Goal: Transaction & Acquisition: Purchase product/service

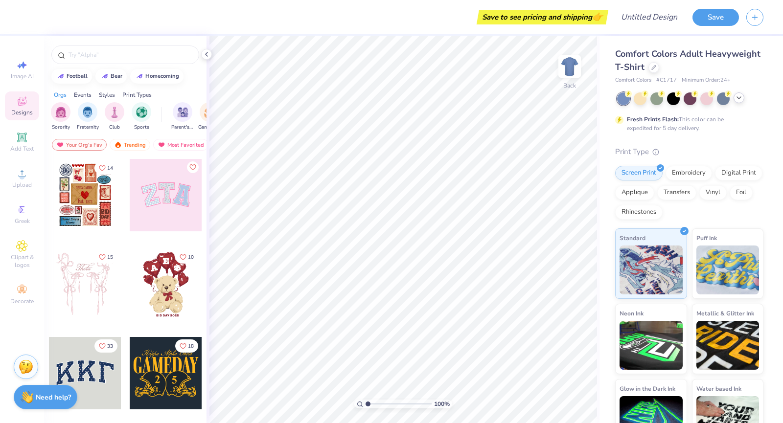
click at [739, 94] on icon at bounding box center [739, 98] width 8 height 8
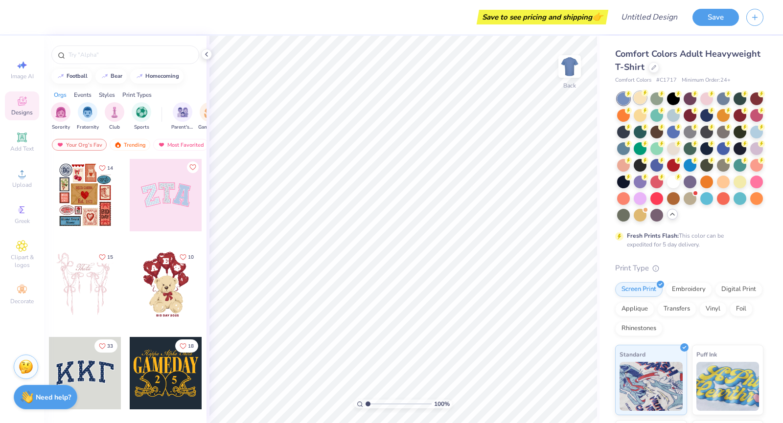
click at [637, 93] on div at bounding box center [640, 97] width 13 height 13
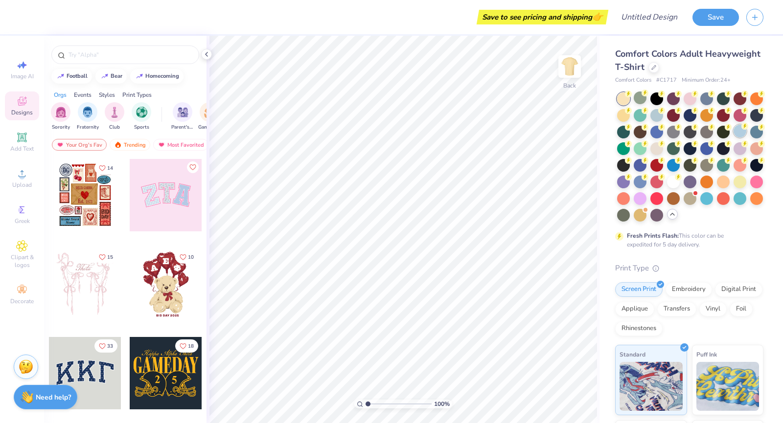
click at [733, 137] on div at bounding box center [739, 131] width 13 height 13
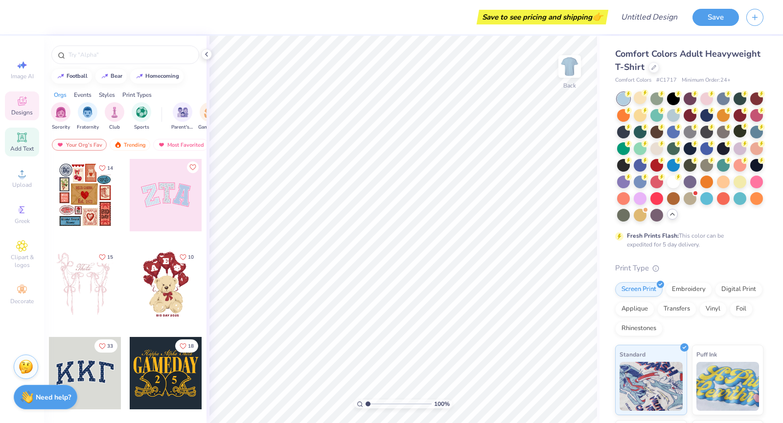
click at [20, 146] on span "Add Text" at bounding box center [21, 149] width 23 height 8
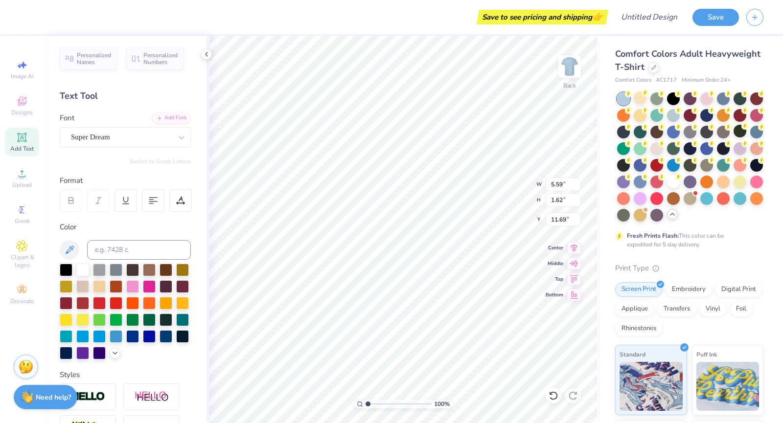
type textarea "T"
type textarea "[PERSON_NAME] #1033"
type input "5.39"
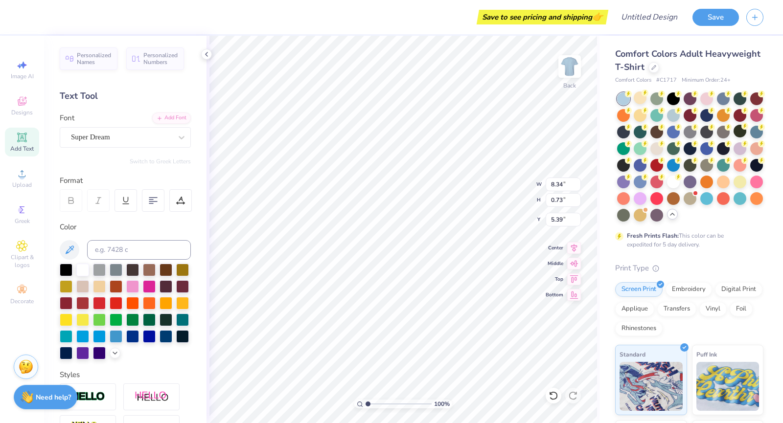
type input "8.34"
type input "0.73"
type input "5.26"
click at [179, 137] on icon at bounding box center [182, 137] width 6 height 3
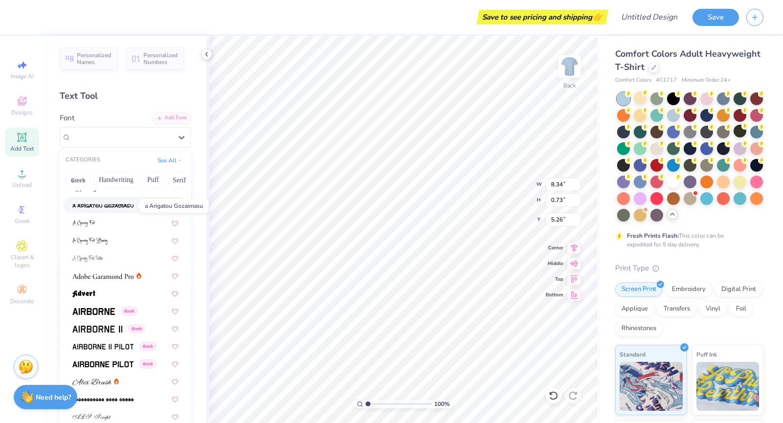
scroll to position [63, 0]
click at [109, 307] on span at bounding box center [93, 310] width 43 height 10
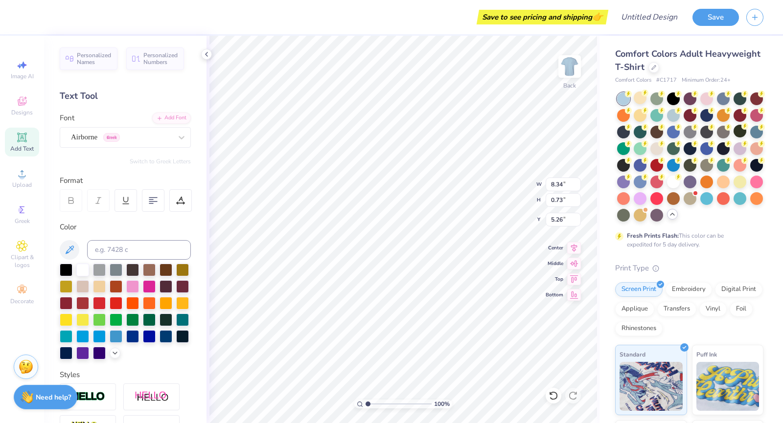
type input "8.40"
type input "0.75"
type input "5.24"
type input "5.05"
type input "10.84"
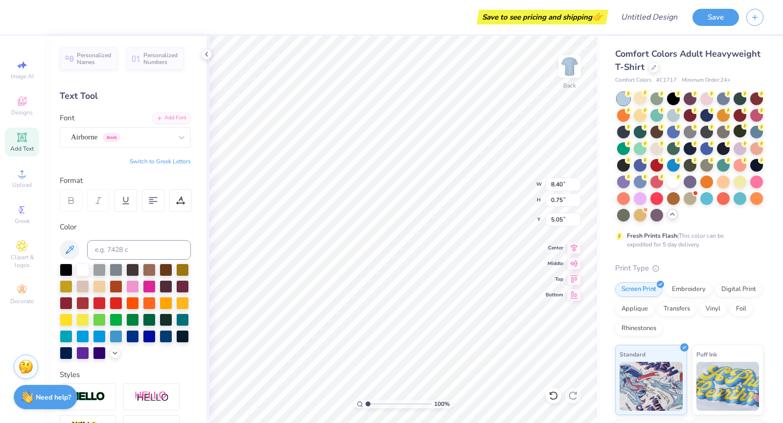
type input "0.97"
type input "4.83"
type input "4.91"
click at [567, 68] on img at bounding box center [569, 66] width 39 height 39
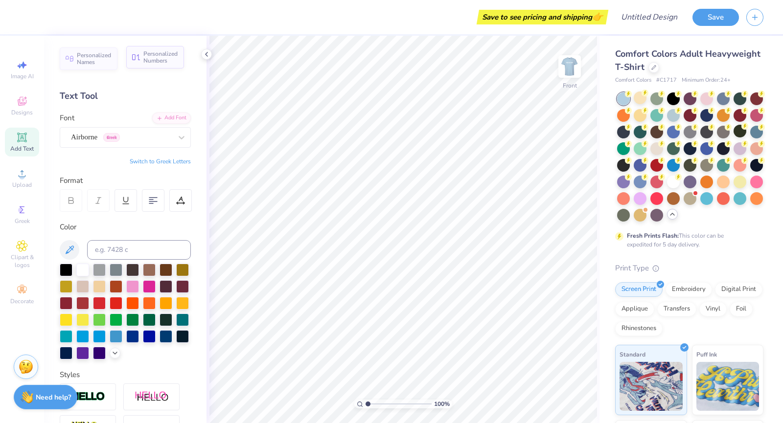
click at [155, 59] on span "Personalized Numbers" at bounding box center [160, 57] width 35 height 14
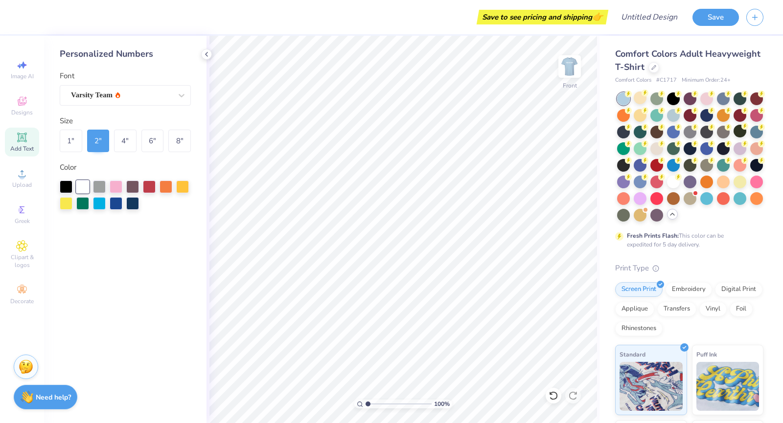
click at [17, 138] on icon at bounding box center [22, 138] width 12 height 12
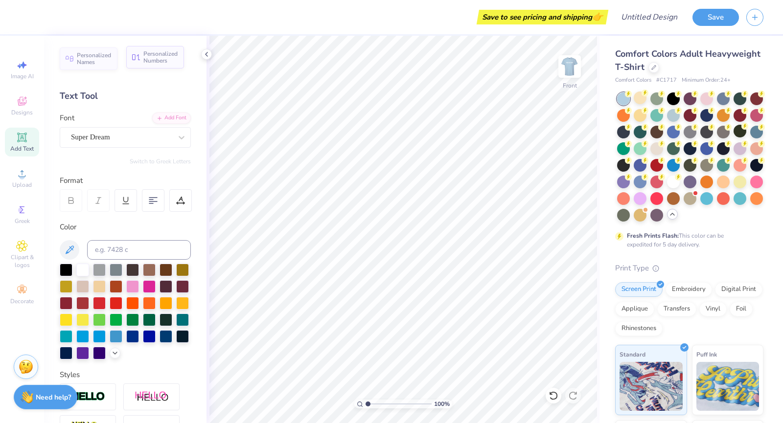
click at [168, 56] on span "Personalized Numbers" at bounding box center [160, 57] width 35 height 14
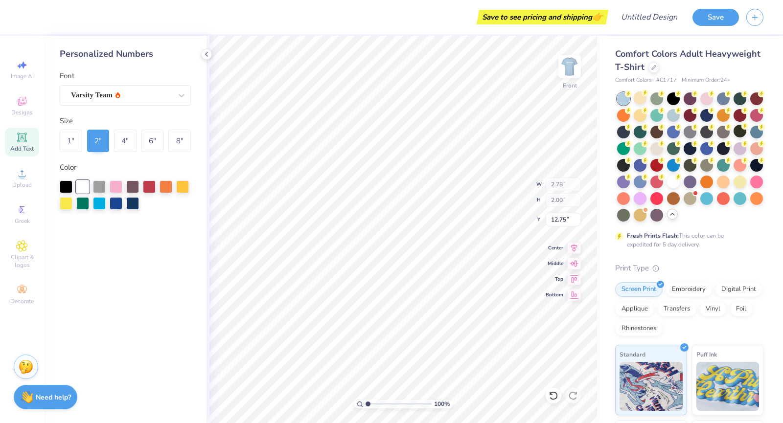
type input "6.95"
type input "6.91"
click at [154, 136] on div "6 "" at bounding box center [152, 141] width 23 height 23
type input "8.35"
type input "6.00"
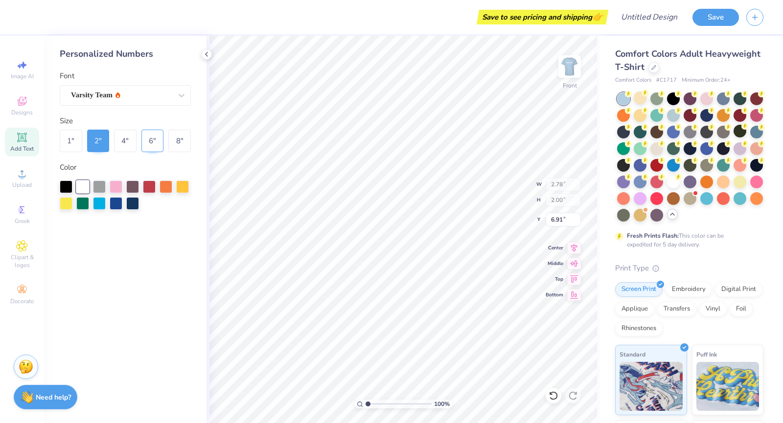
type input "4.91"
click at [176, 140] on div "8 "" at bounding box center [179, 141] width 23 height 23
type input "11.14"
type input "8.00"
type input "3.91"
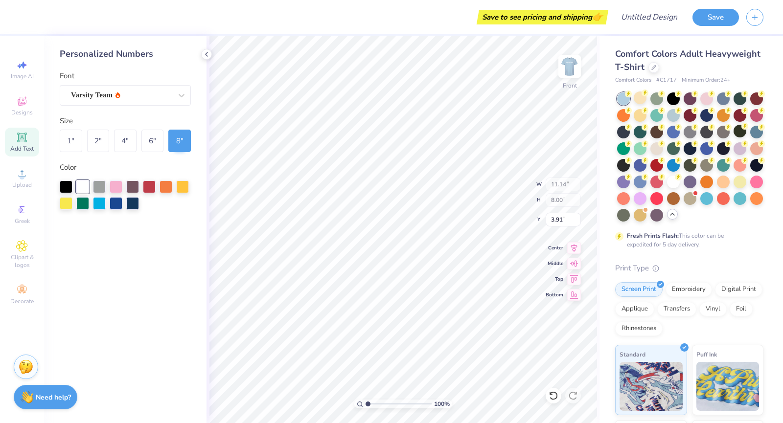
click at [141, 113] on div "Personalized Numbers Font Varsity Team Size 1 " 2 " 4 " 6 " 8 " Color" at bounding box center [125, 229] width 162 height 387
click at [170, 207] on div at bounding box center [125, 195] width 131 height 29
click at [437, 279] on li "Select All" at bounding box center [445, 277] width 77 height 19
click at [171, 90] on div "Varsity Team" at bounding box center [121, 95] width 103 height 15
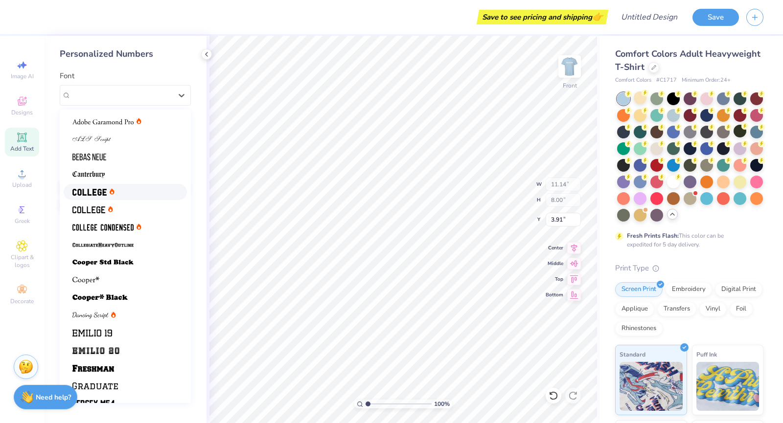
click at [111, 193] on icon at bounding box center [112, 192] width 2 height 2
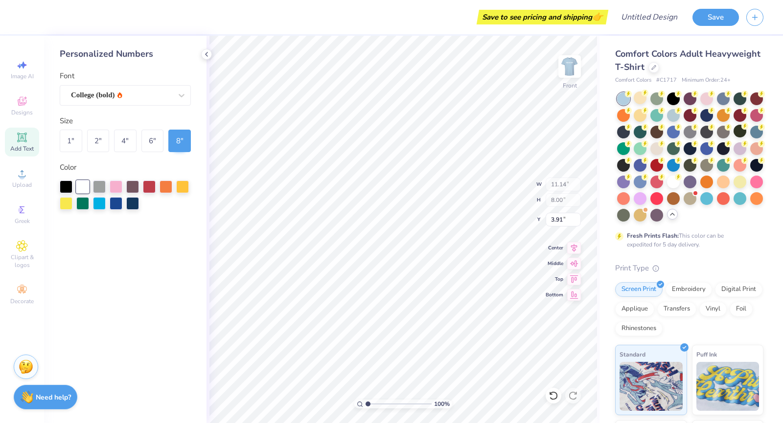
type input "10.74"
click at [145, 245] on div "Personalized Numbers Font College (bold) Size 1 " 2 " 4 " 6 " 8 " Color" at bounding box center [125, 229] width 162 height 387
click at [118, 55] on div "Personalized Numbers" at bounding box center [125, 53] width 131 height 13
click at [203, 54] on icon at bounding box center [207, 54] width 8 height 8
click at [168, 233] on div "Personalized Numbers Font College (bold) Size 1 " 2 " 4 " 6 " 8 " Color" at bounding box center [125, 229] width 162 height 387
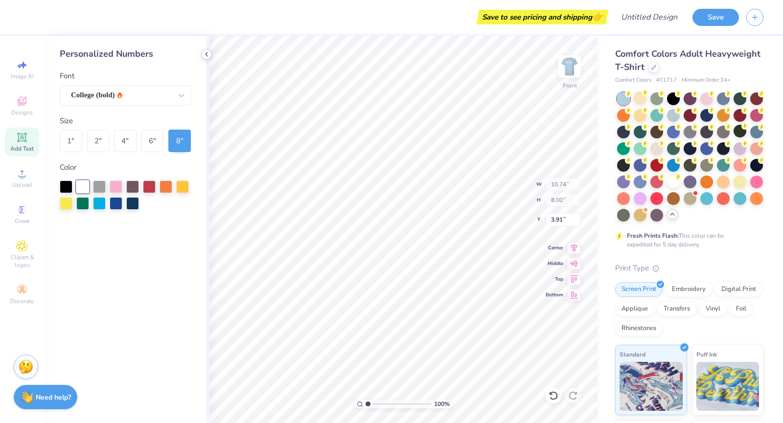
click at [204, 56] on icon at bounding box center [207, 54] width 8 height 8
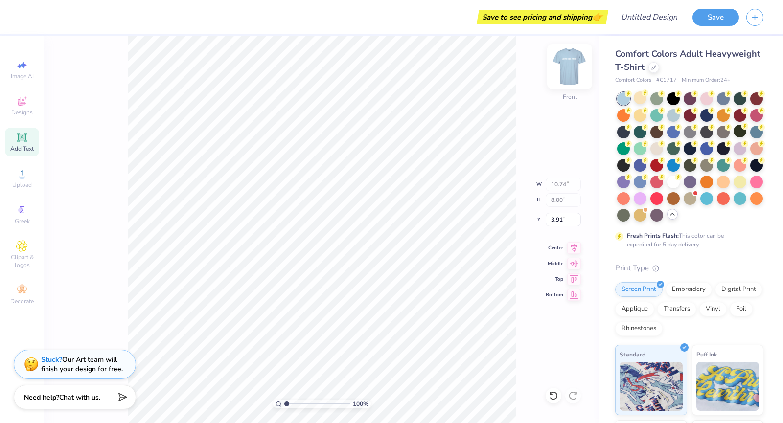
click at [572, 63] on img at bounding box center [569, 66] width 39 height 39
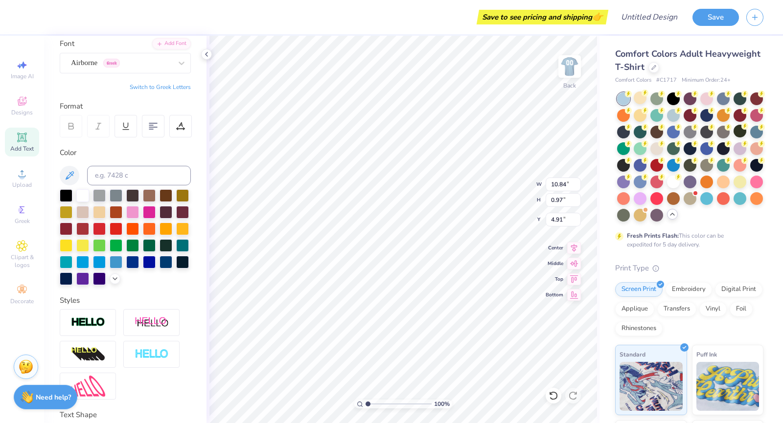
scroll to position [62, 0]
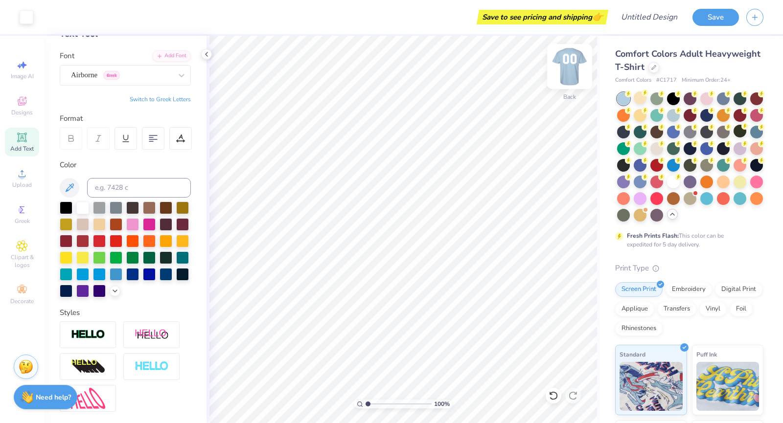
click at [567, 67] on img at bounding box center [569, 66] width 39 height 39
click at [567, 66] on img at bounding box center [570, 67] width 20 height 20
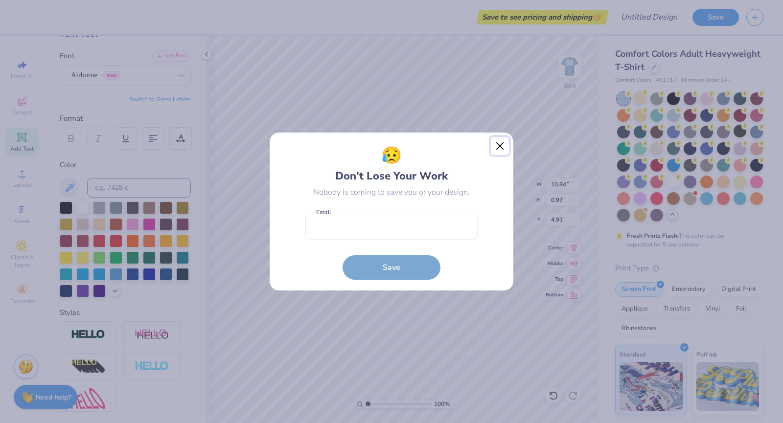
click at [500, 141] on button "Close" at bounding box center [500, 146] width 19 height 19
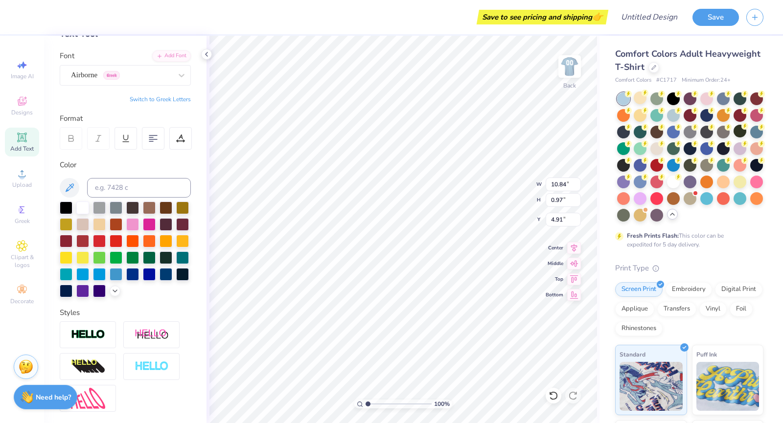
type input "11.89"
type input "1.07"
type input "4.81"
type input "4.83"
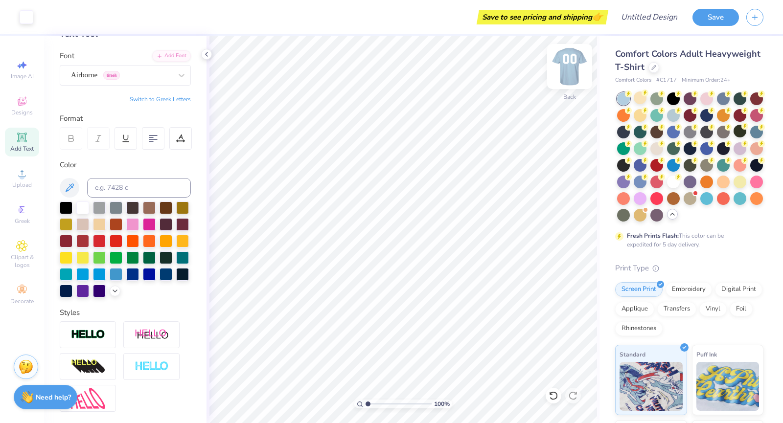
click at [564, 56] on img at bounding box center [569, 66] width 39 height 39
click at [565, 72] on img at bounding box center [569, 66] width 39 height 39
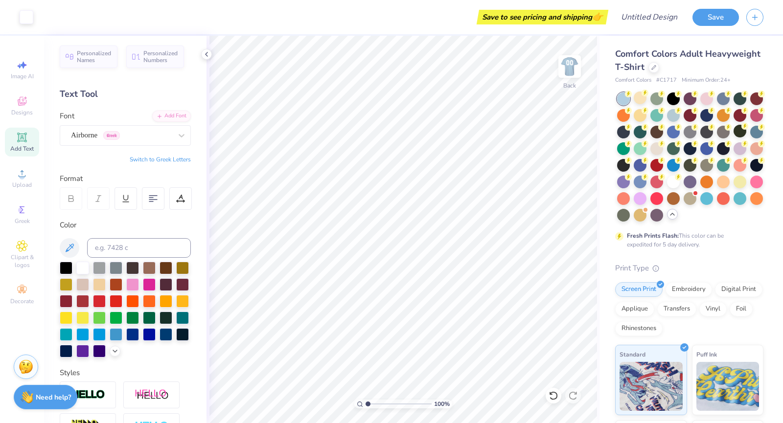
scroll to position [0, 0]
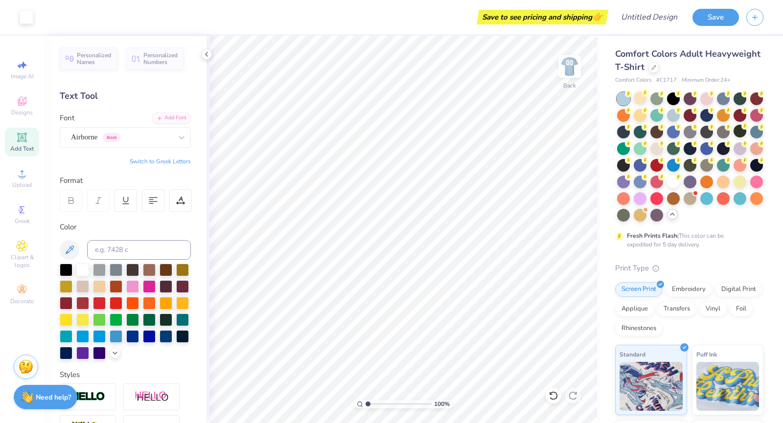
click at [22, 145] on span "Add Text" at bounding box center [21, 149] width 23 height 8
click at [564, 72] on img at bounding box center [569, 66] width 39 height 39
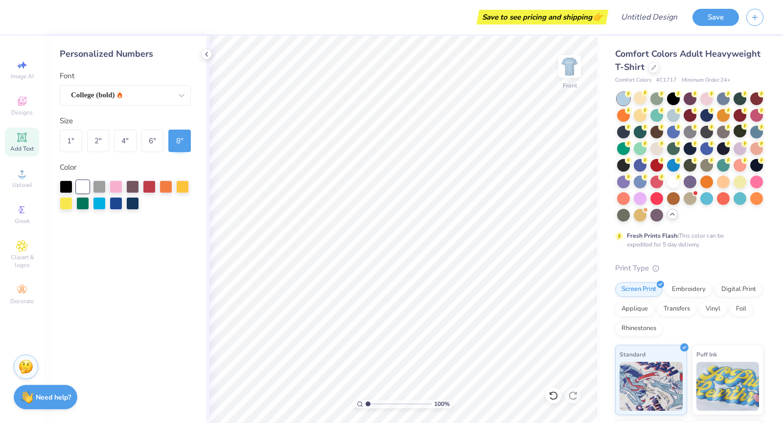
click at [25, 138] on icon at bounding box center [21, 137] width 7 height 7
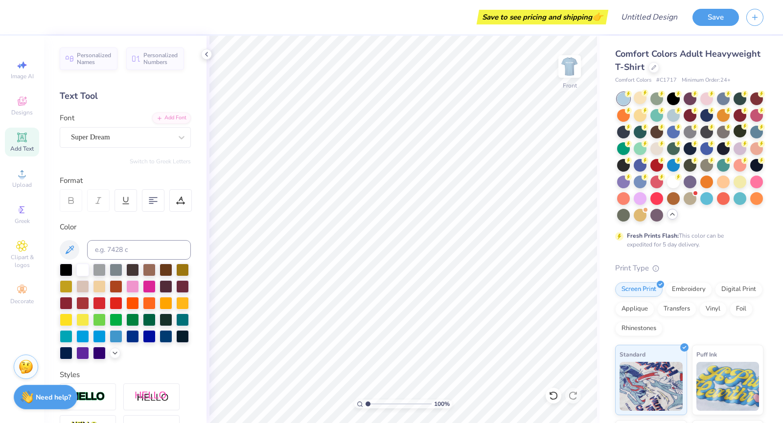
click at [22, 142] on icon at bounding box center [22, 138] width 12 height 12
type textarea "2025"
click at [121, 140] on div "Super Dream" at bounding box center [121, 137] width 103 height 15
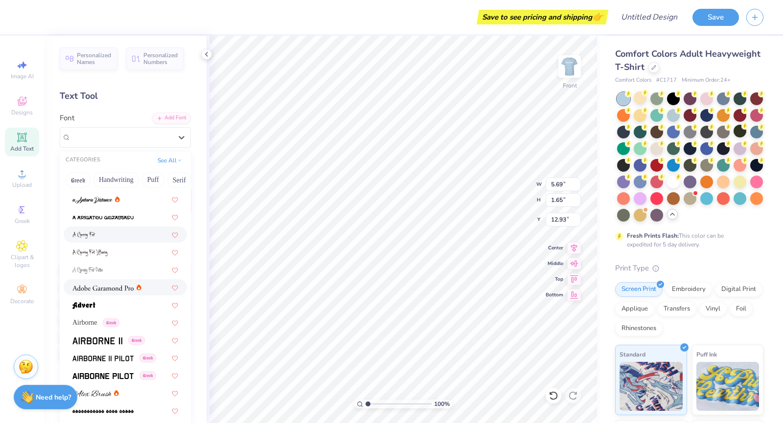
scroll to position [51, 0]
click at [108, 339] on img at bounding box center [97, 340] width 50 height 7
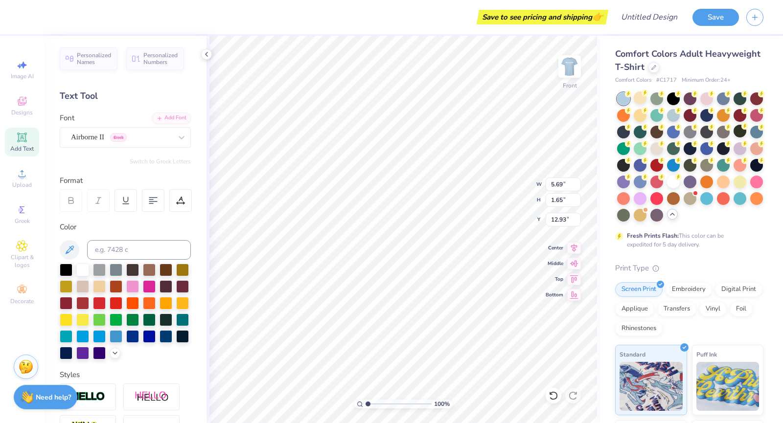
scroll to position [8, 1]
type input "8.87"
type input "2.70"
type input "11.91"
type input "2.48"
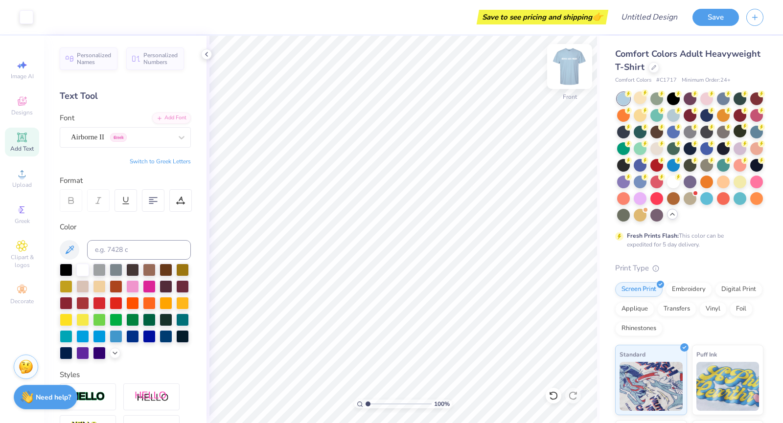
click at [563, 62] on img at bounding box center [569, 66] width 39 height 39
type input "4.83"
click at [33, 139] on div "Add Text" at bounding box center [22, 142] width 34 height 29
click at [26, 145] on span "Add Text" at bounding box center [21, 149] width 23 height 8
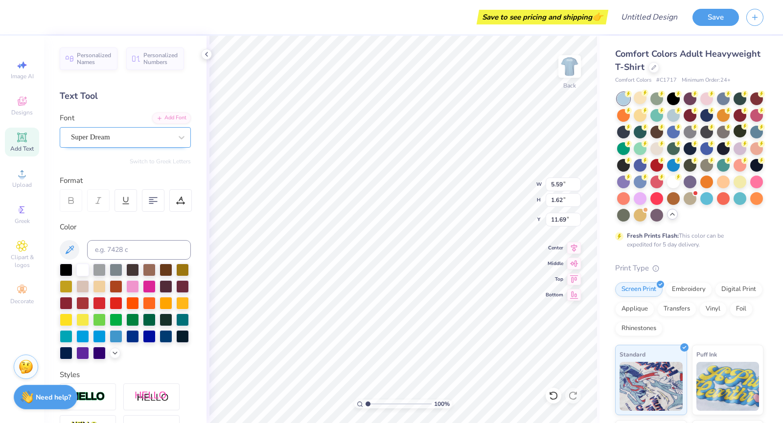
type textarea "Est. 1924"
click at [141, 140] on div "Super Dream" at bounding box center [121, 137] width 103 height 15
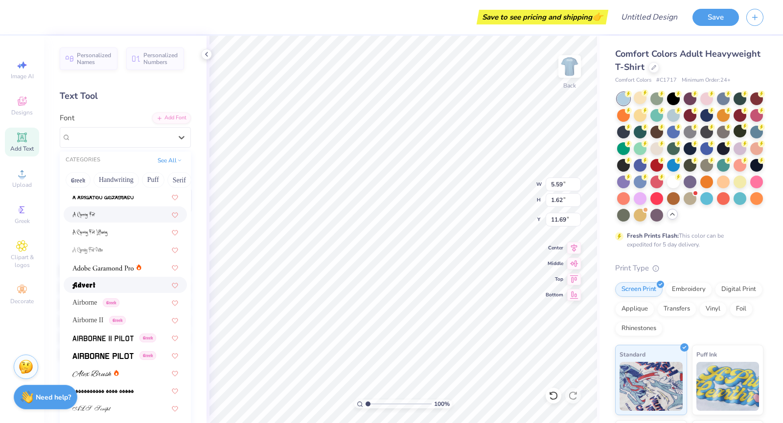
scroll to position [71, 0]
click at [95, 317] on span "Airborne II" at bounding box center [87, 320] width 31 height 10
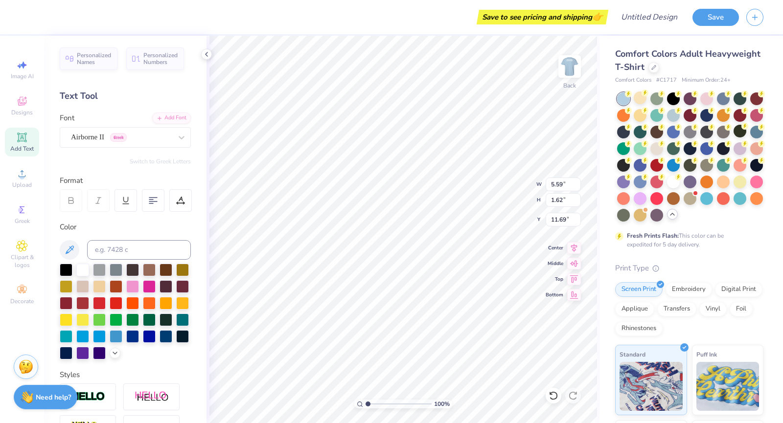
scroll to position [8, 1]
click at [567, 186] on input "5.59" at bounding box center [562, 185] width 35 height 14
type input "10.29"
type input "1.69"
type input "11.65"
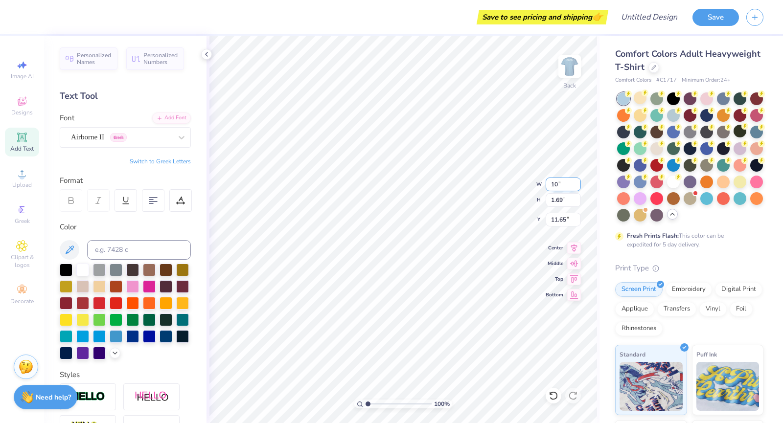
type input "1"
type input "5.55"
click at [562, 198] on input "1.69" at bounding box center [562, 200] width 35 height 14
type input "0.91"
type input "12.04"
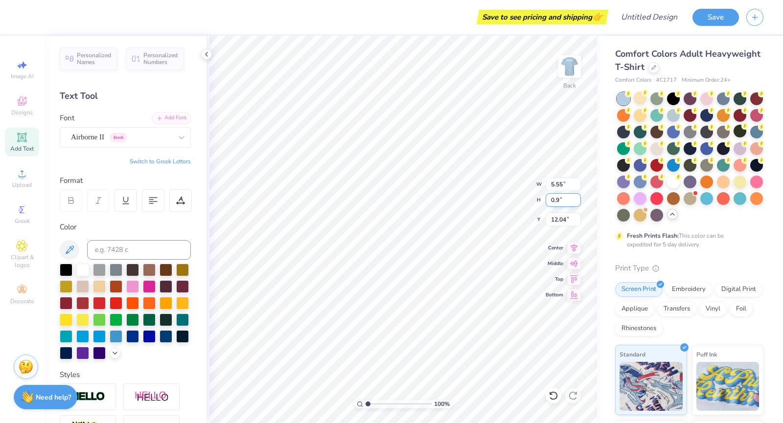
type input "0"
type input ".96"
type input "6.44"
click at [570, 66] on img at bounding box center [569, 66] width 39 height 39
click at [566, 63] on img at bounding box center [569, 66] width 39 height 39
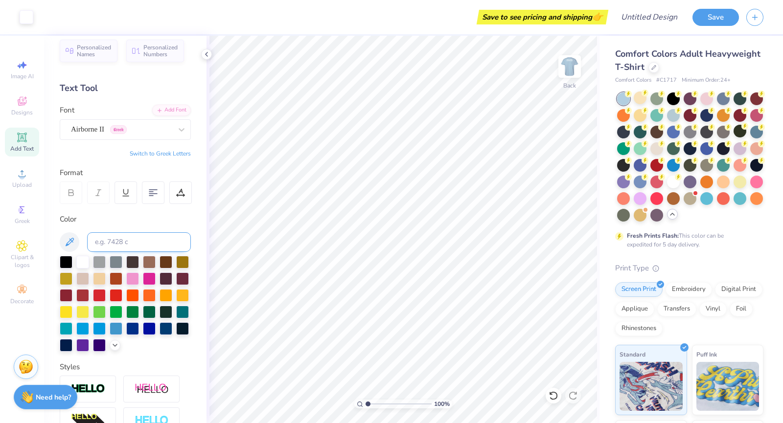
scroll to position [2, 0]
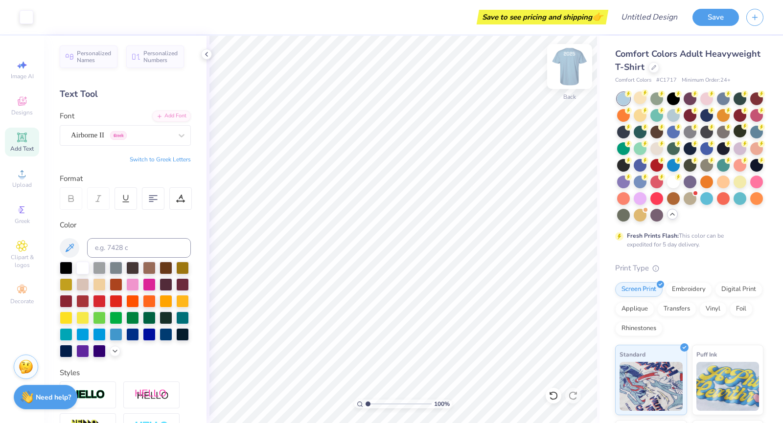
click at [569, 70] on img at bounding box center [569, 66] width 39 height 39
click at [569, 71] on img at bounding box center [570, 67] width 20 height 20
click at [566, 68] on img at bounding box center [569, 66] width 39 height 39
click at [569, 68] on img at bounding box center [569, 66] width 39 height 39
click at [566, 57] on img at bounding box center [569, 66] width 39 height 39
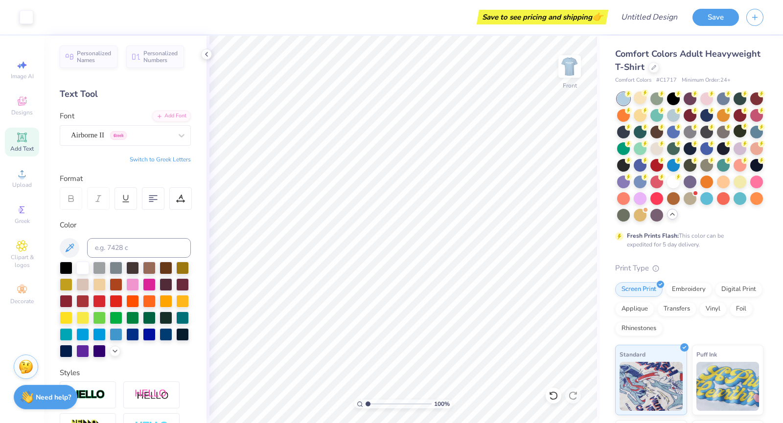
click at [566, 57] on img at bounding box center [570, 67] width 20 height 20
click at [570, 63] on img at bounding box center [569, 66] width 39 height 39
click at [570, 67] on img at bounding box center [569, 66] width 39 height 39
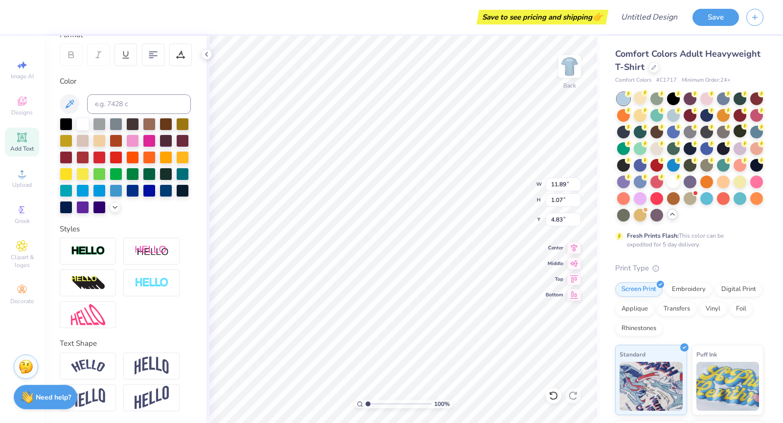
scroll to position [162, 0]
click at [155, 361] on img at bounding box center [152, 366] width 34 height 19
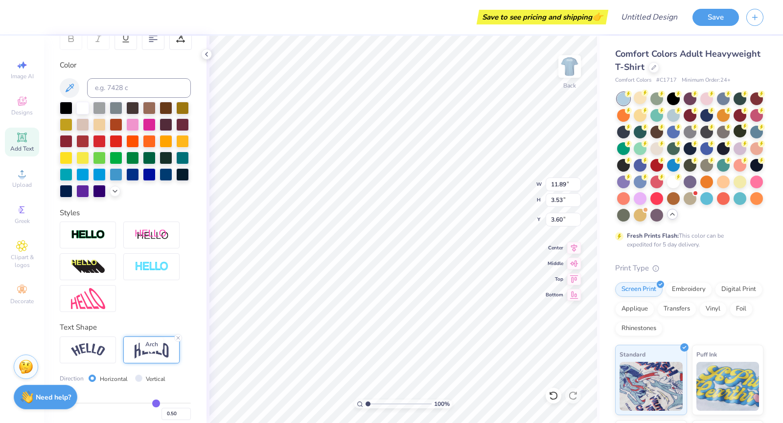
type input "3.53"
type input "3.60"
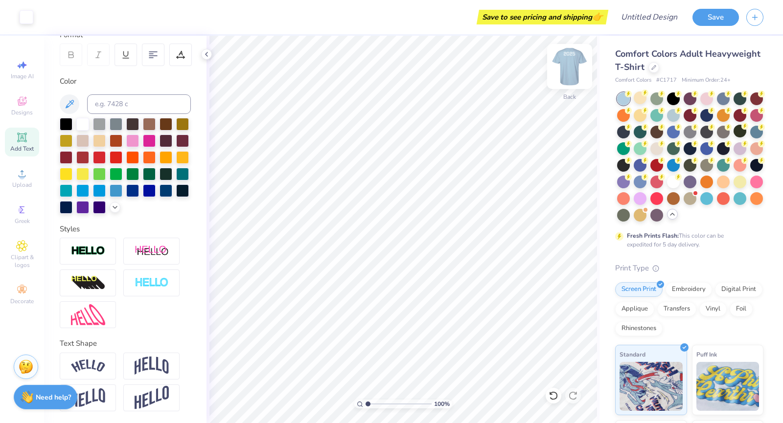
click at [566, 64] on img at bounding box center [569, 66] width 39 height 39
type textarea "BBYO"
click at [566, 68] on img at bounding box center [569, 66] width 39 height 39
type input "2.39"
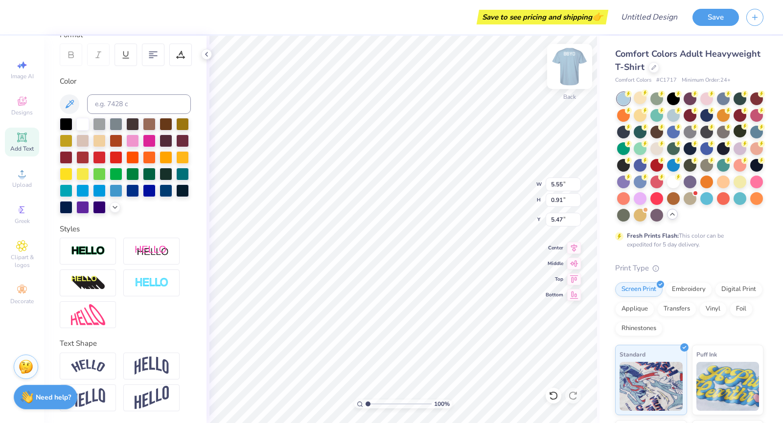
type input "5.47"
type input "5.01"
click at [575, 71] on img at bounding box center [569, 66] width 39 height 39
click at [568, 73] on img at bounding box center [569, 66] width 39 height 39
click at [568, 73] on img at bounding box center [570, 67] width 20 height 20
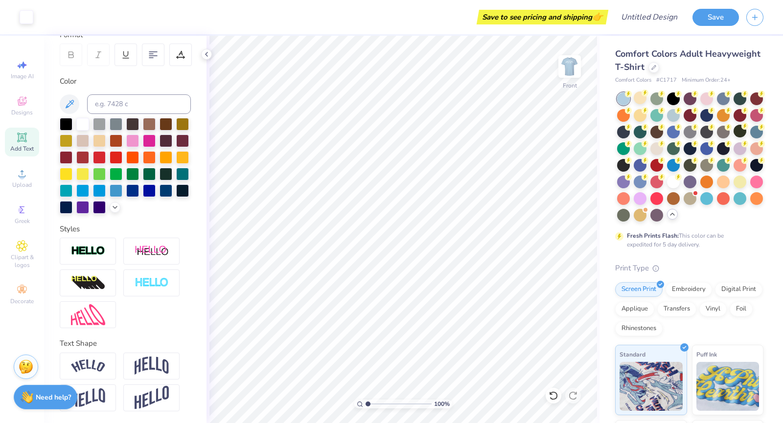
click at [568, 73] on img at bounding box center [570, 67] width 20 height 20
click at [576, 72] on img at bounding box center [569, 66] width 39 height 39
click at [570, 69] on img at bounding box center [569, 66] width 39 height 39
click at [562, 68] on img at bounding box center [569, 66] width 39 height 39
click at [573, 72] on img at bounding box center [569, 66] width 39 height 39
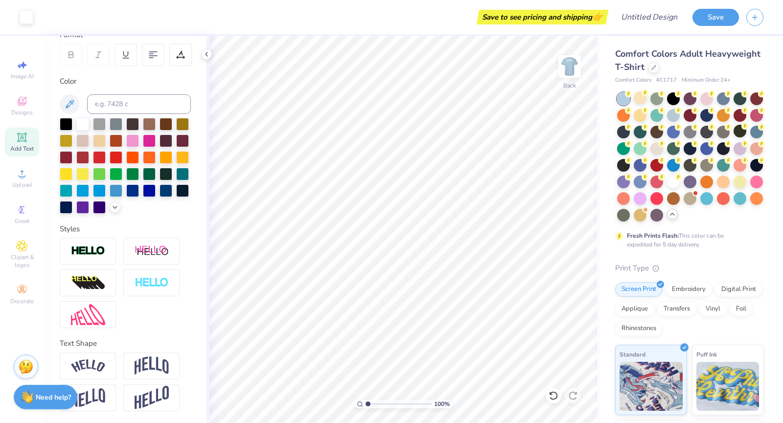
click at [573, 72] on img at bounding box center [570, 67] width 20 height 20
click at [566, 61] on img at bounding box center [570, 67] width 20 height 20
click at [574, 74] on img at bounding box center [569, 66] width 39 height 39
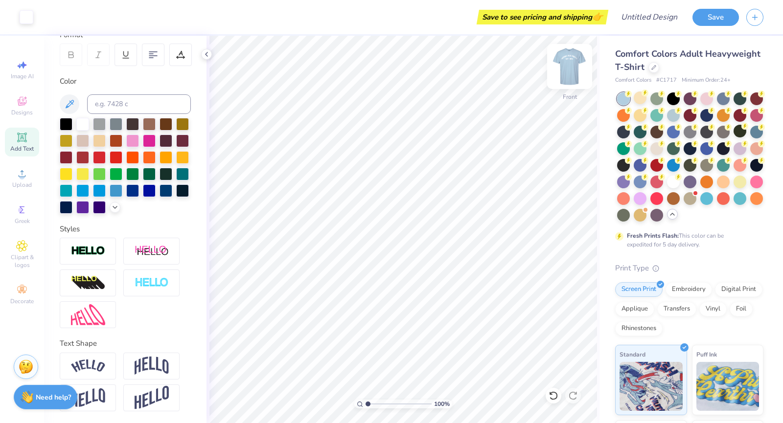
click at [569, 72] on img at bounding box center [569, 66] width 39 height 39
type input "1.93"
type input "4.23"
type input "1.25"
type input "1.75"
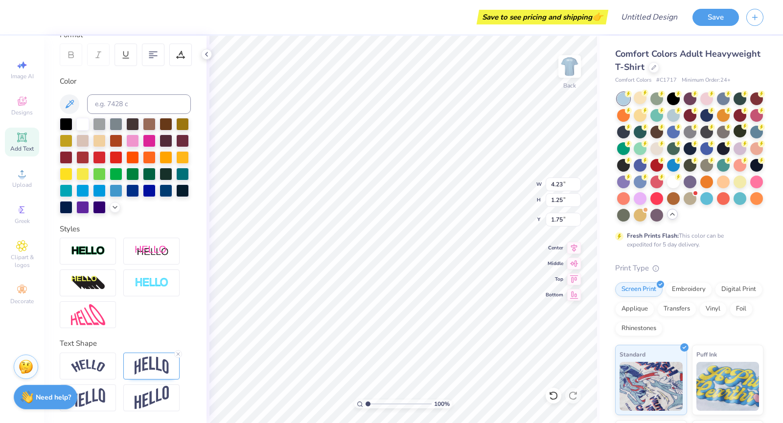
type input "5.55"
type input "0.91"
type input "5.01"
type input "2.61"
type input "0.43"
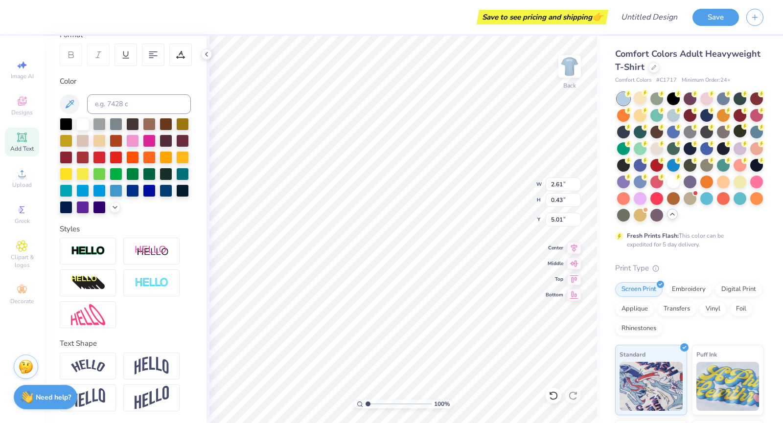
type input "4.45"
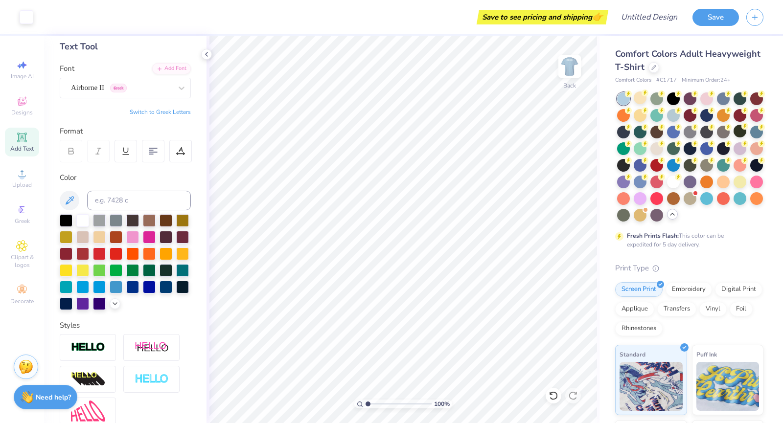
scroll to position [49, 0]
click at [25, 110] on span "Designs" at bounding box center [22, 113] width 22 height 8
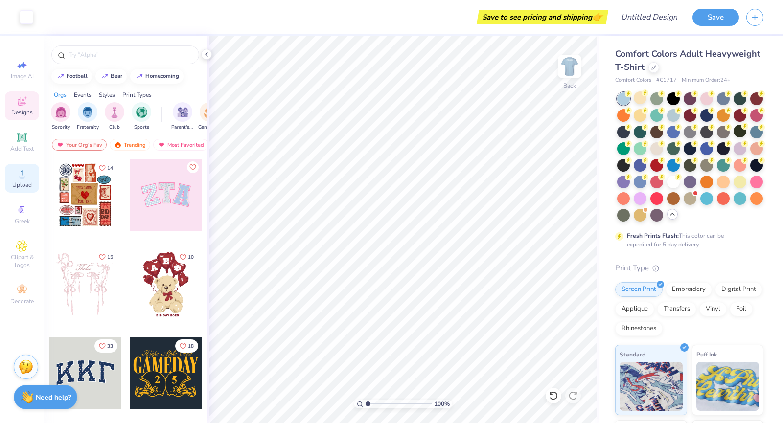
click at [24, 181] on div "Upload" at bounding box center [22, 178] width 34 height 29
click at [25, 181] on div "Upload" at bounding box center [22, 178] width 34 height 29
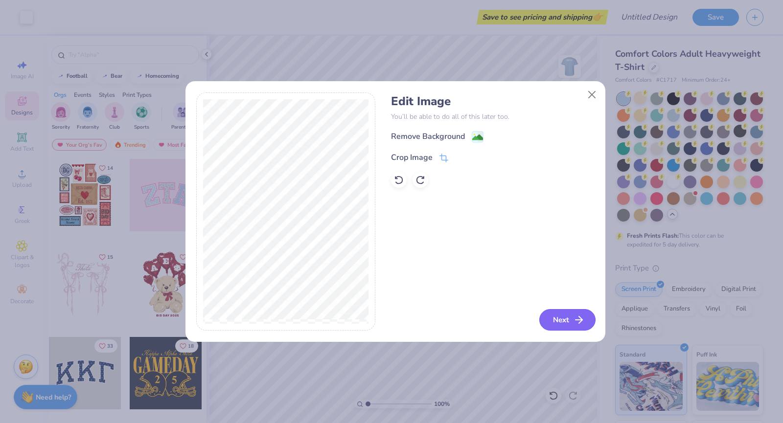
click at [560, 317] on button "Next" at bounding box center [567, 320] width 56 height 22
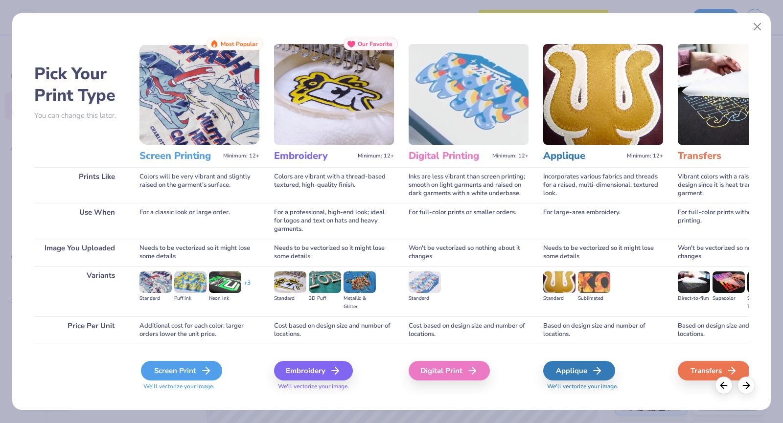
click at [196, 366] on div "Screen Print" at bounding box center [181, 371] width 81 height 20
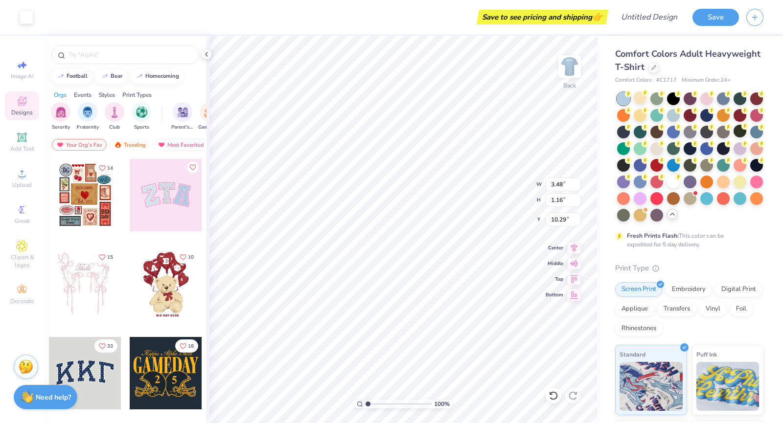
type input "3.48"
type input "1.16"
type input "3.00"
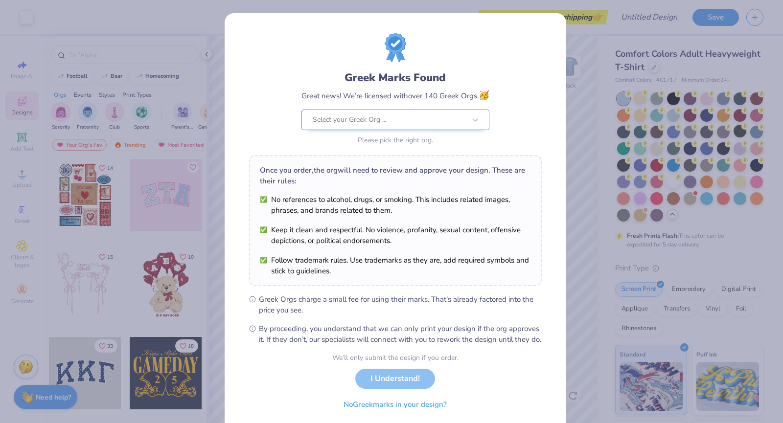
click at [399, 121] on div at bounding box center [389, 119] width 153 height 13
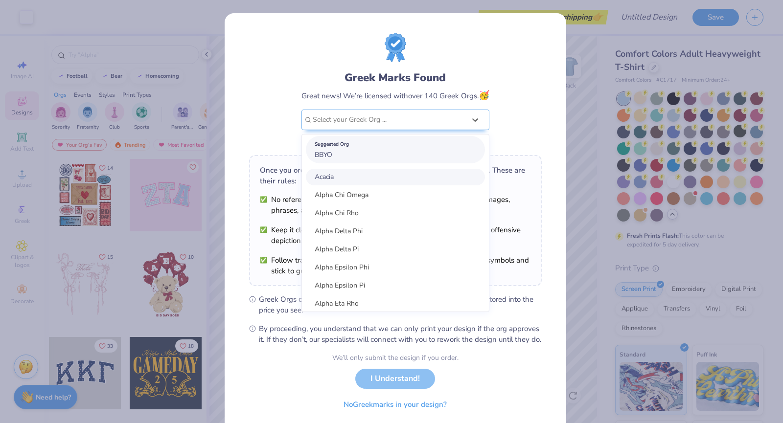
click at [373, 154] on div "Suggested Org BBYO" at bounding box center [395, 149] width 179 height 27
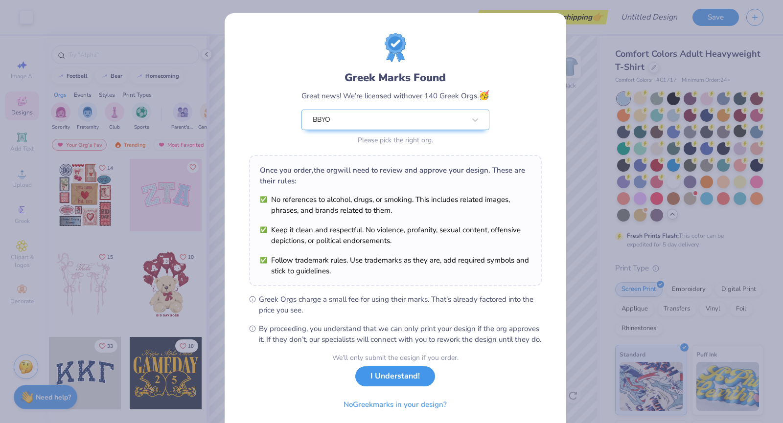
click at [397, 386] on button "I Understand!" at bounding box center [395, 376] width 80 height 20
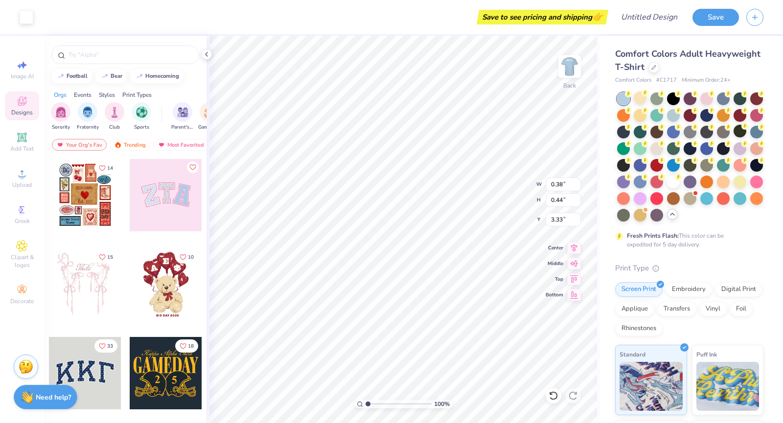
type input "0.38"
type input "0.44"
type input "5.00"
type input "1.66"
type input "0.80"
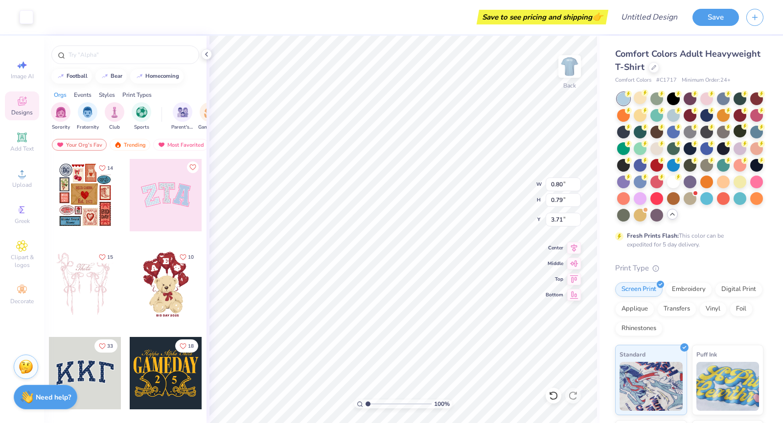
type input "0.79"
click at [476, 137] on div "Cut Copy Paste Remove Background Duplicate Select All Delete Group Ungroup Brin…" at bounding box center [514, 261] width 77 height 249
type input "1.63"
type input "1.77"
type input "2.37"
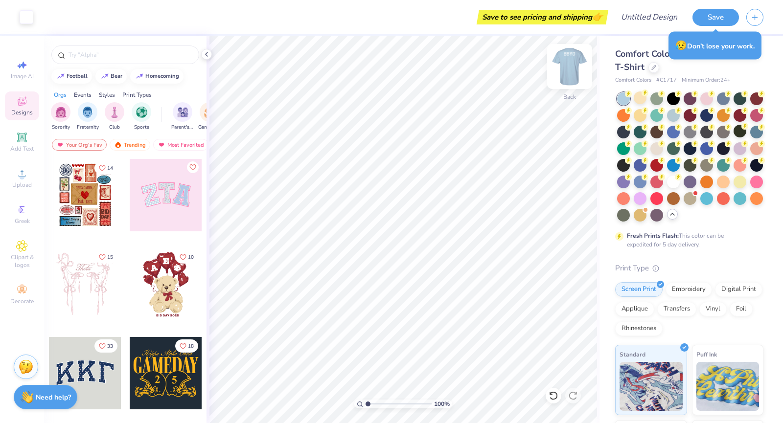
click at [568, 71] on img at bounding box center [569, 66] width 39 height 39
click at [568, 71] on img at bounding box center [570, 67] width 20 height 20
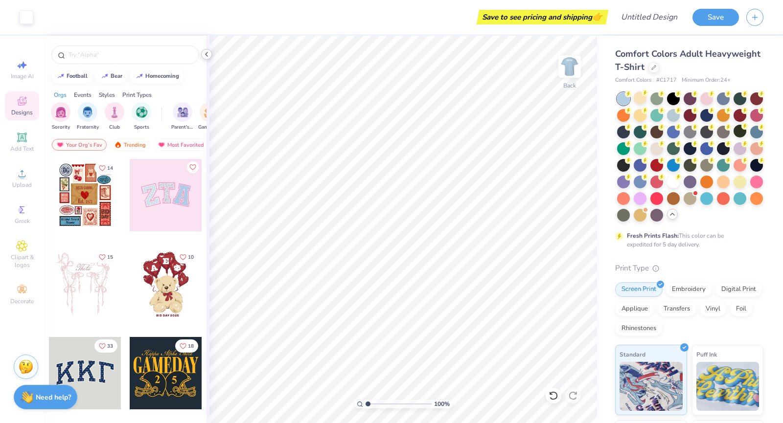
click at [205, 56] on icon at bounding box center [207, 54] width 8 height 8
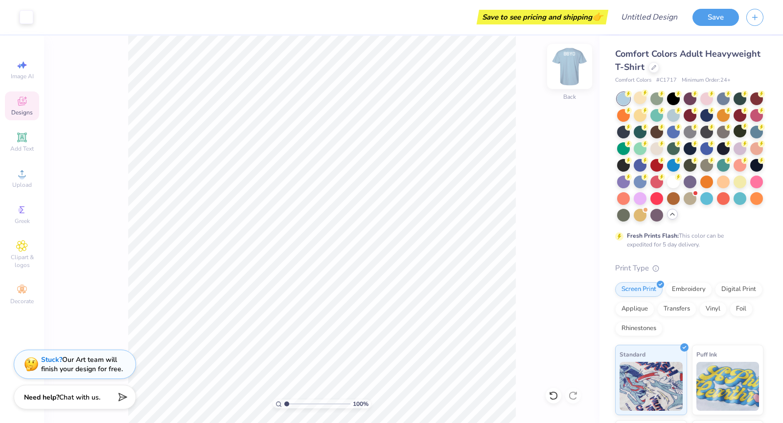
click at [567, 68] on img at bounding box center [569, 66] width 39 height 39
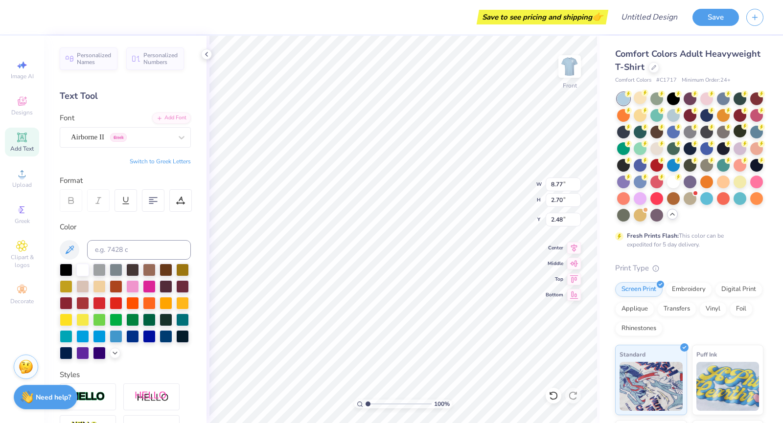
scroll to position [8, 1]
type textarea "B"
click at [26, 140] on icon at bounding box center [22, 138] width 12 height 12
type textarea "T"
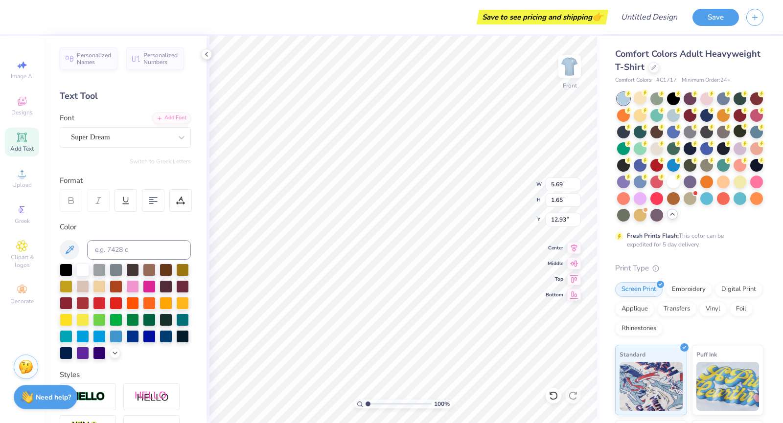
paste textarea
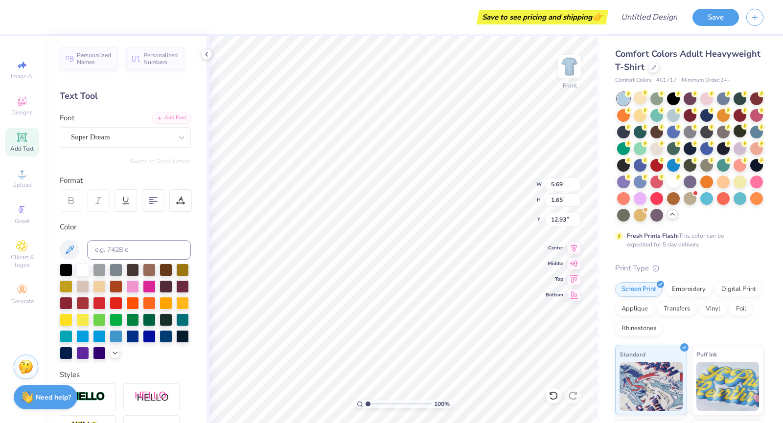
paste textarea
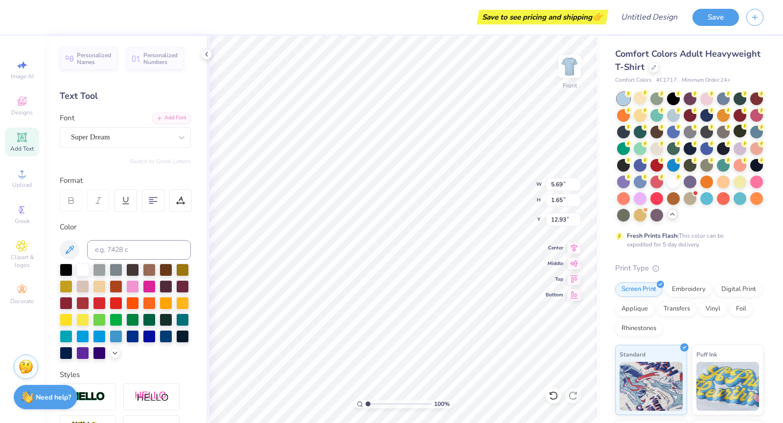
paste textarea
click at [30, 138] on div "Add Text" at bounding box center [22, 142] width 34 height 29
paste textarea
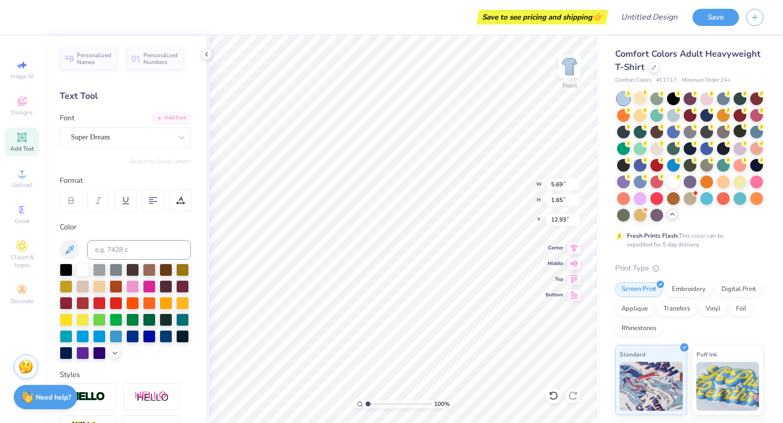
paste textarea
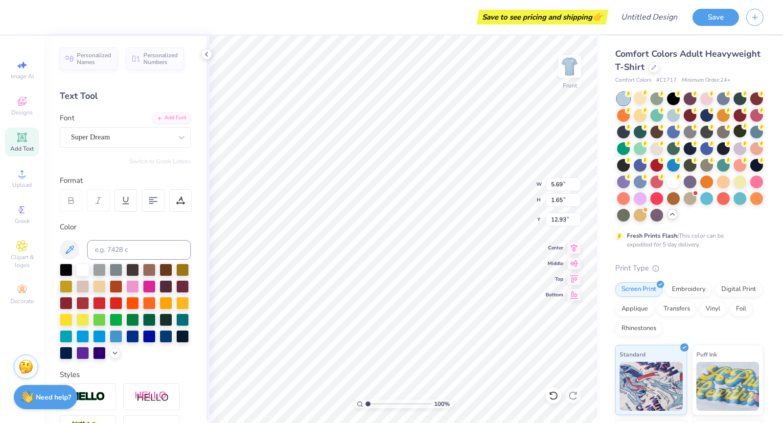
paste textarea
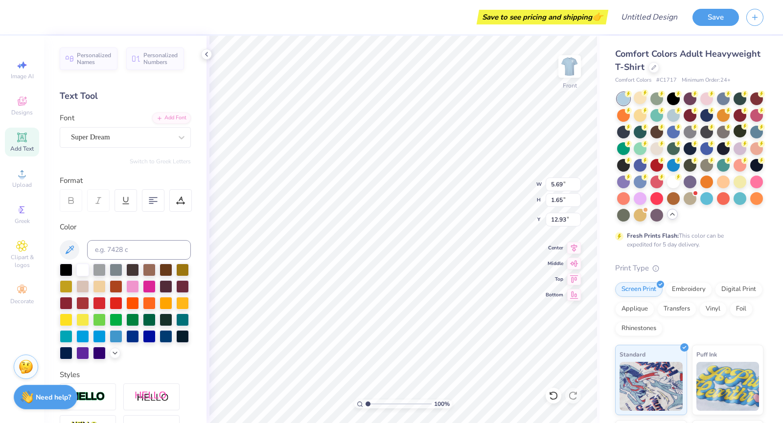
paste textarea
click at [570, 71] on img at bounding box center [569, 66] width 39 height 39
click at [575, 65] on img at bounding box center [569, 66] width 39 height 39
click at [570, 73] on img at bounding box center [569, 66] width 39 height 39
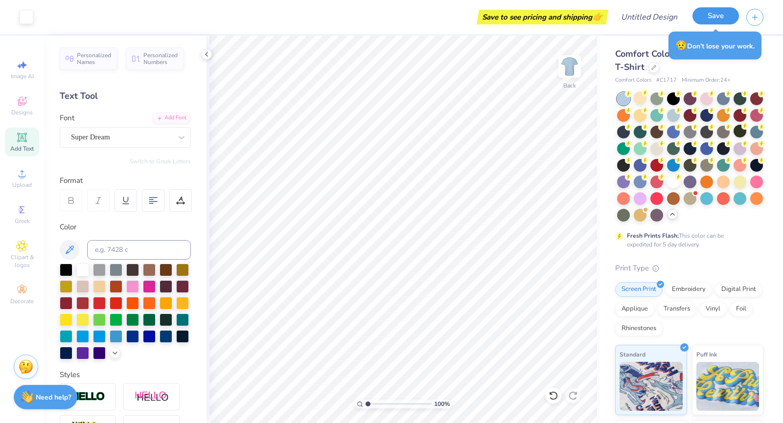
click at [711, 21] on button "Save" at bounding box center [715, 15] width 46 height 17
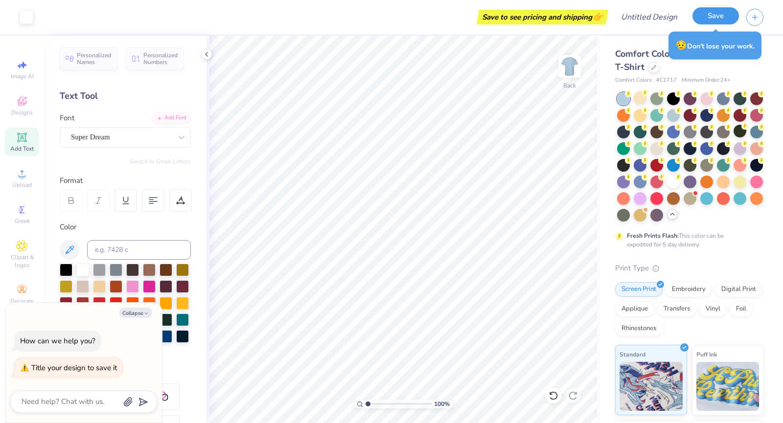
click at [715, 13] on button "Save" at bounding box center [715, 15] width 46 height 17
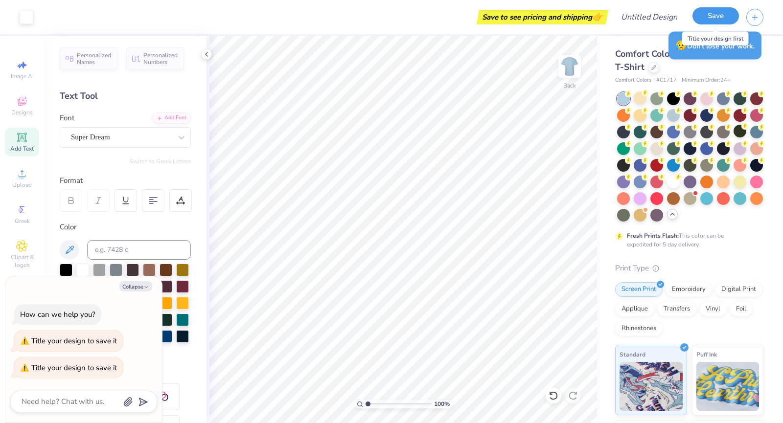
click at [713, 19] on button "Save" at bounding box center [715, 15] width 46 height 17
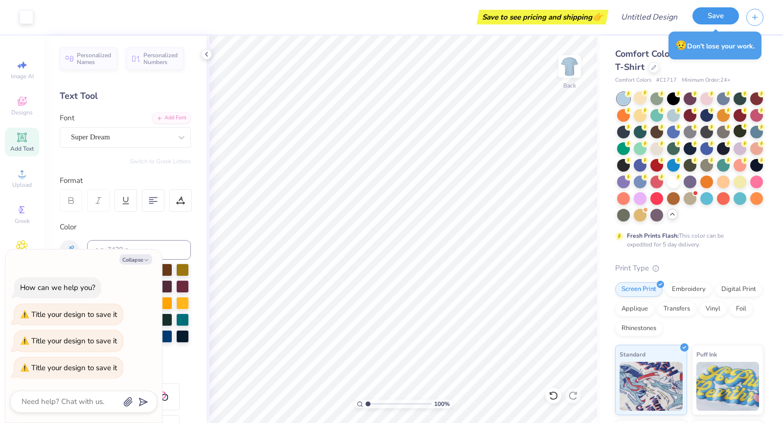
click at [704, 21] on button "Save" at bounding box center [715, 15] width 46 height 17
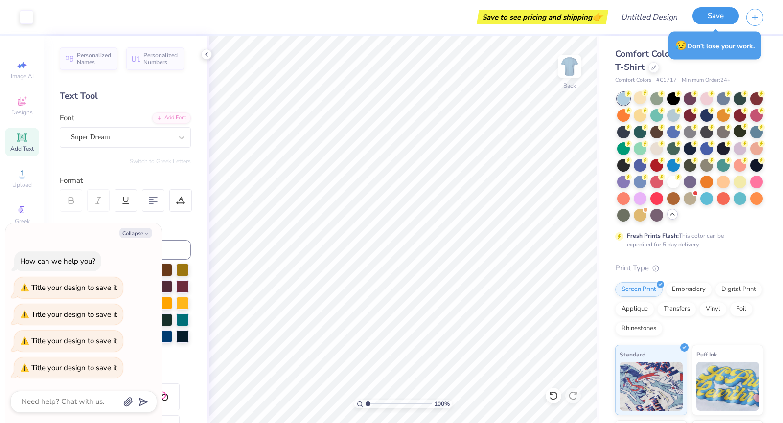
click at [704, 21] on button "Save" at bounding box center [715, 15] width 46 height 17
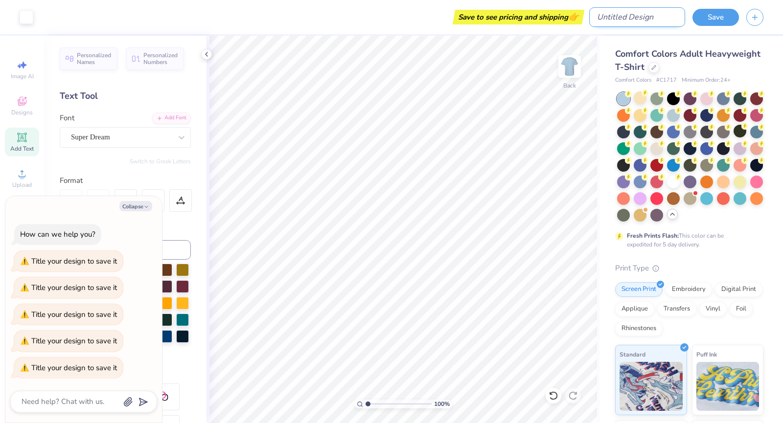
type textarea "x"
click at [632, 16] on input "Design Title" at bounding box center [637, 17] width 96 height 20
type input "B"
type textarea "x"
type input "BB"
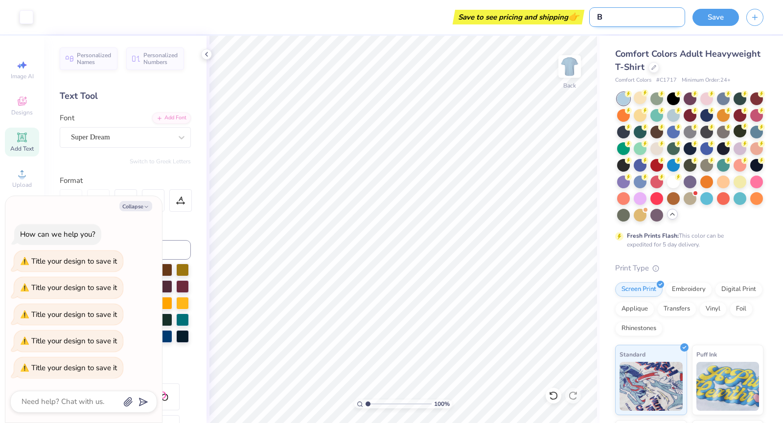
type textarea "x"
type input "BBY"
type textarea "x"
type input "BBYO"
type textarea "x"
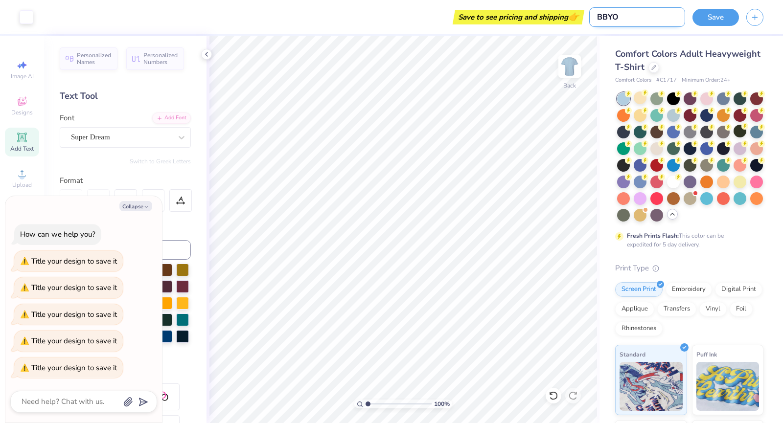
type input "BBYO"
type textarea "x"
type input "BBYO M"
type textarea "x"
type input "BBYO ME"
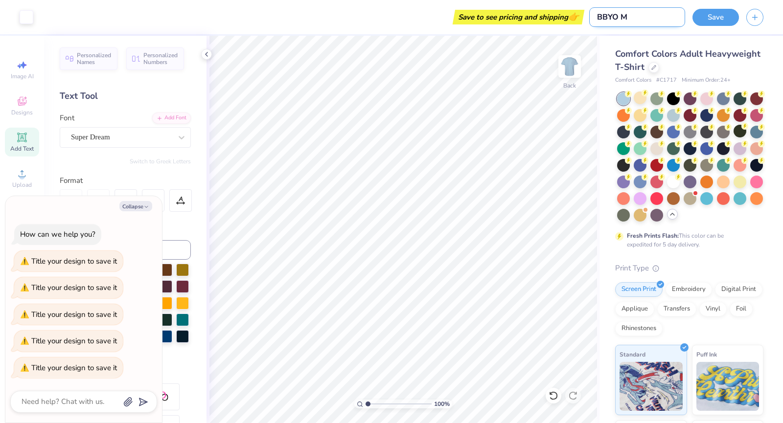
type textarea "x"
type input "BBYO MER"
type textarea "x"
type input "BBYO MERC"
type textarea "x"
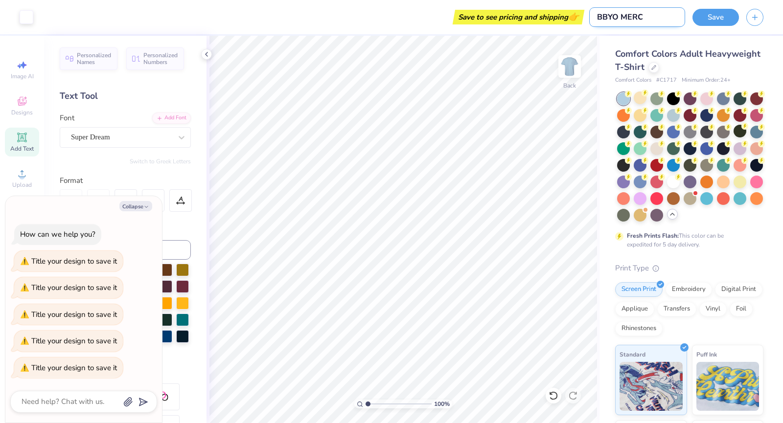
type input "BBYO MERCH"
type textarea "x"
type input "BBYO MERCH"
type textarea "x"
type input "BBYO MERCH"
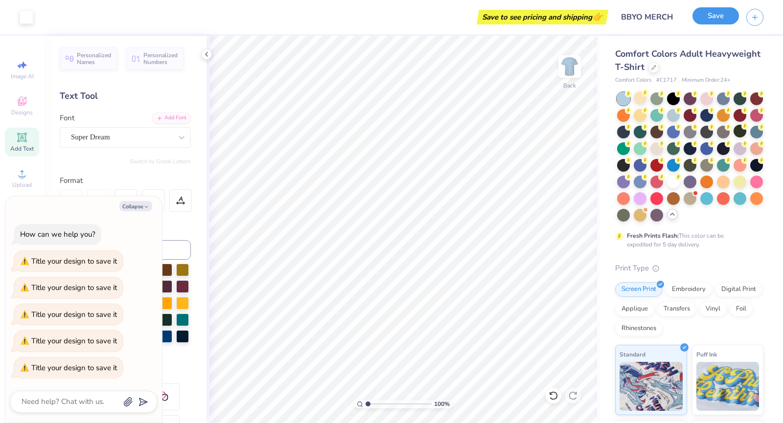
click at [707, 23] on button "Save" at bounding box center [715, 15] width 46 height 17
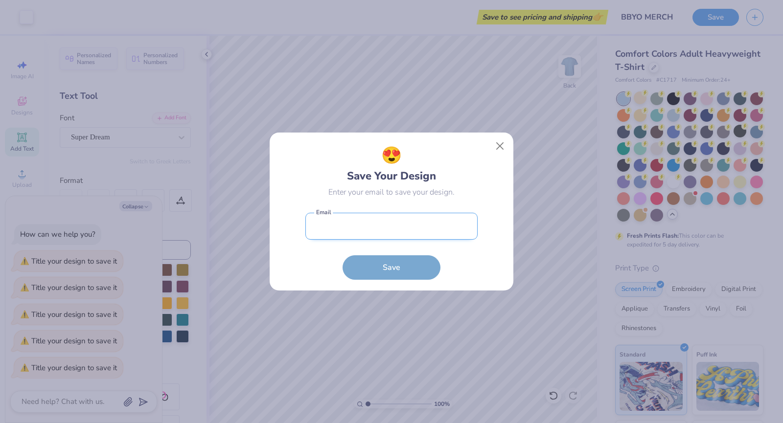
click at [443, 231] on input "email" at bounding box center [391, 226] width 172 height 27
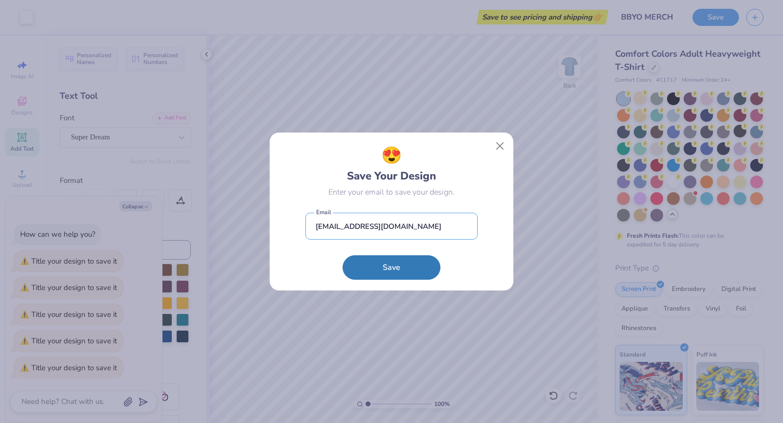
type input "[EMAIL_ADDRESS][DOMAIN_NAME]"
click at [279, 277] on div "😍 Save Your Design Enter your email to save your design. [EMAIL_ADDRESS][DOMAIN…" at bounding box center [392, 212] width 244 height 158
click at [375, 264] on button "Save" at bounding box center [391, 265] width 98 height 24
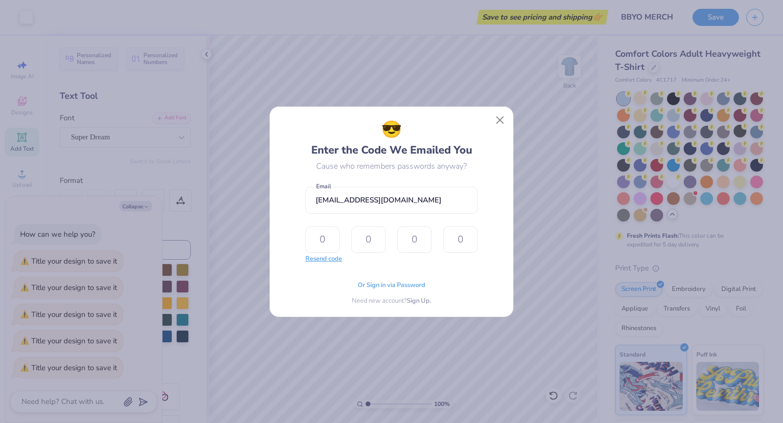
click at [335, 261] on button "Resend code" at bounding box center [323, 259] width 37 height 10
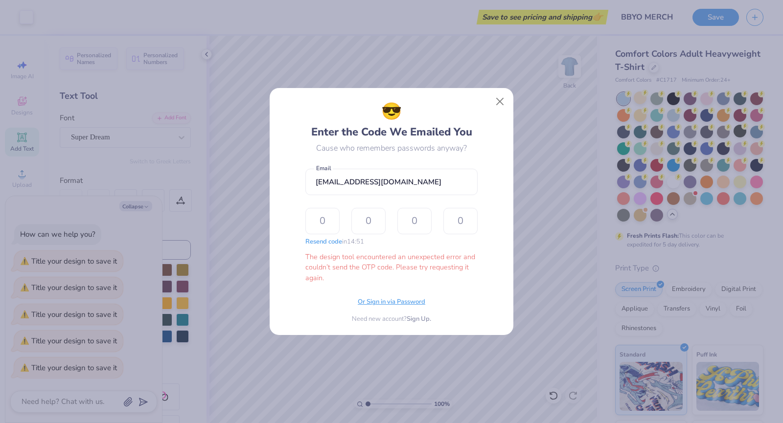
click at [396, 304] on span "Or Sign in via Password" at bounding box center [392, 302] width 68 height 10
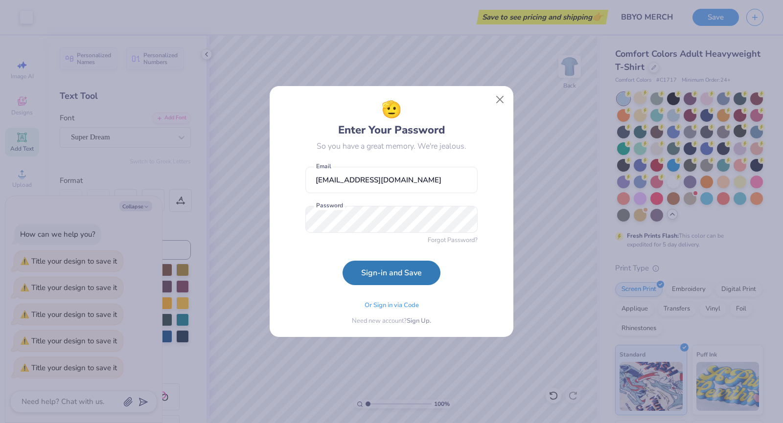
click at [317, 251] on form "[EMAIL_ADDRESS][DOMAIN_NAME] Email Password Forgot Password? Sign-in and Save" at bounding box center [391, 224] width 172 height 124
click at [370, 277] on button "Sign-in and Save" at bounding box center [391, 270] width 98 height 24
click at [264, 224] on div "🫡 Enter Your Password So you have a great memory. We're jealous. [EMAIL_ADDRESS…" at bounding box center [391, 211] width 783 height 423
click at [338, 271] on form "[EMAIL_ADDRESS][DOMAIN_NAME] Email Password Forgot Password? Sign-in and Save" at bounding box center [391, 224] width 172 height 124
click at [356, 272] on button "Sign-in and Save" at bounding box center [391, 270] width 98 height 24
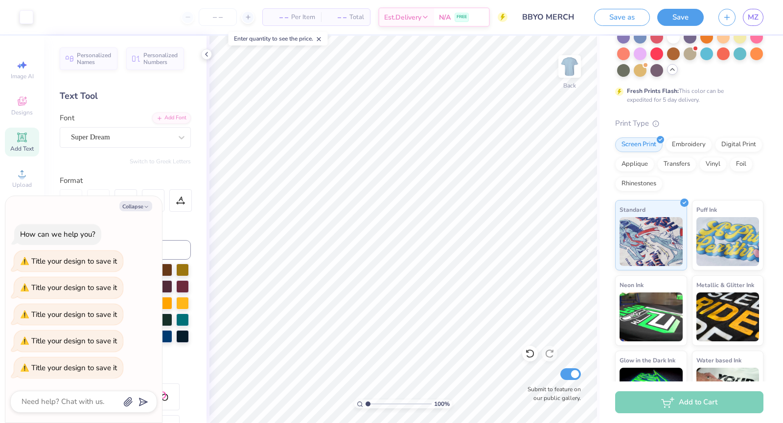
scroll to position [217, 0]
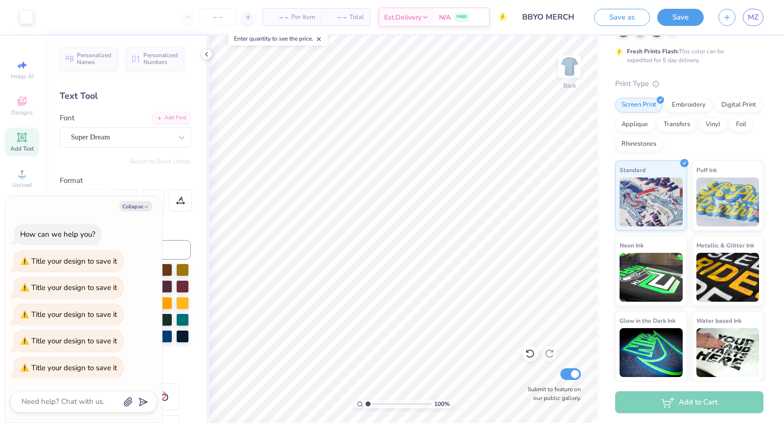
click at [689, 405] on div "Add to Cart" at bounding box center [689, 402] width 148 height 22
click at [207, 57] on icon at bounding box center [207, 54] width 8 height 8
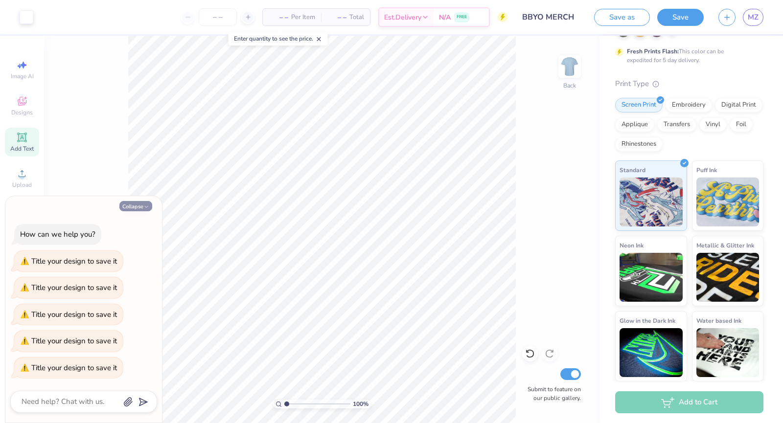
click at [144, 207] on icon "button" at bounding box center [146, 207] width 6 height 6
type textarea "x"
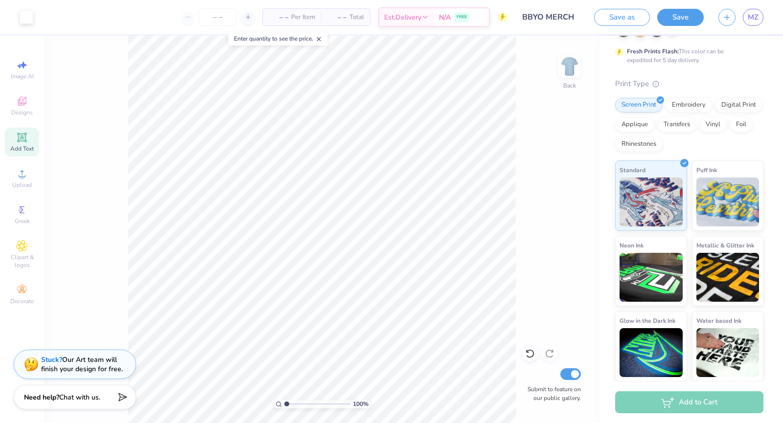
click at [642, 404] on div "Add to Cart" at bounding box center [689, 402] width 148 height 22
click at [678, 400] on div "Add to Cart" at bounding box center [689, 402] width 148 height 22
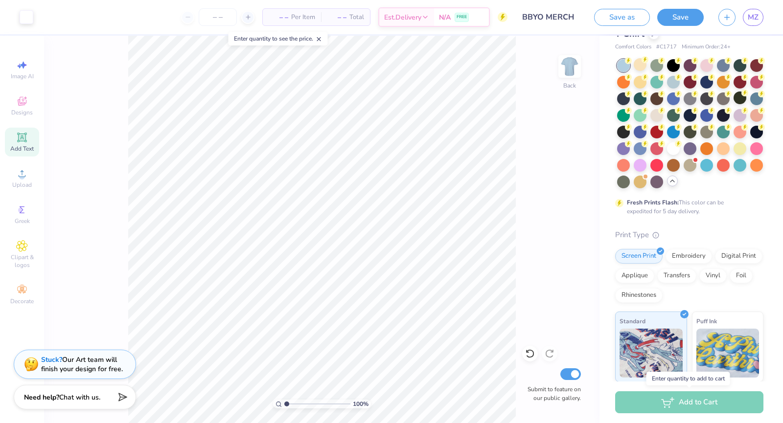
scroll to position [0, 0]
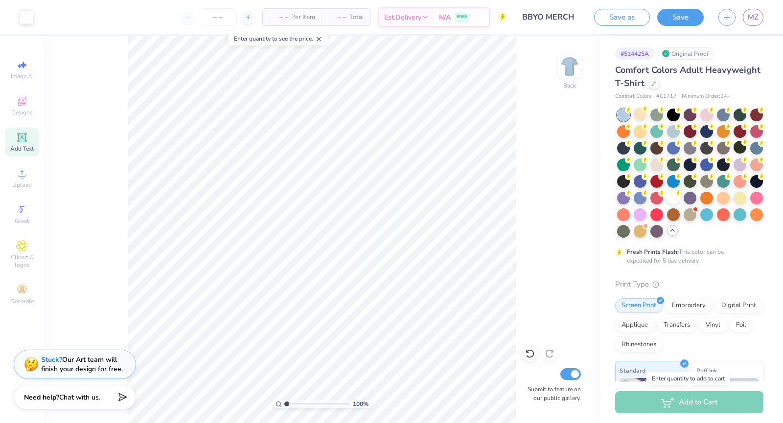
click at [710, 401] on div "Add to Cart" at bounding box center [689, 402] width 148 height 22
click at [245, 20] on icon at bounding box center [248, 17] width 7 height 7
type input "12"
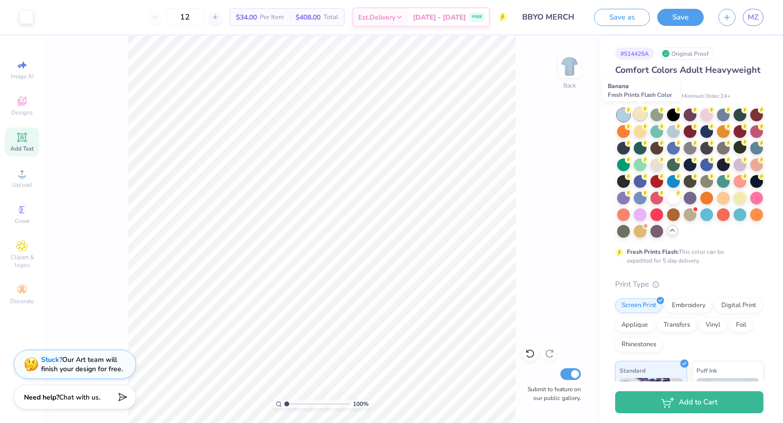
click at [638, 115] on div at bounding box center [640, 114] width 13 height 13
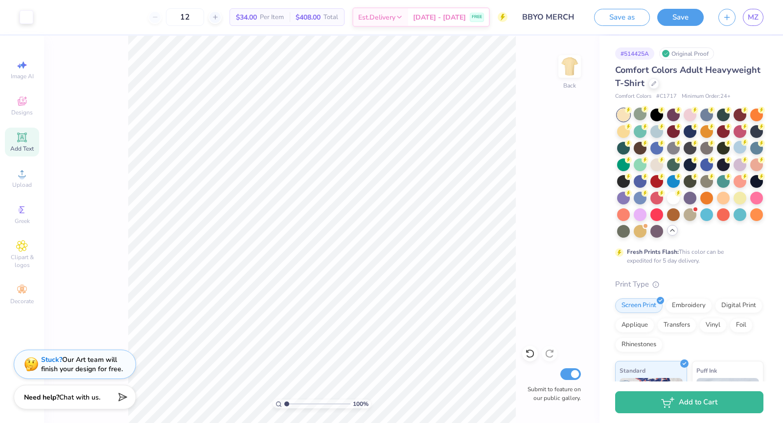
click at [628, 115] on div at bounding box center [623, 115] width 13 height 13
click at [679, 178] on div at bounding box center [673, 180] width 13 height 13
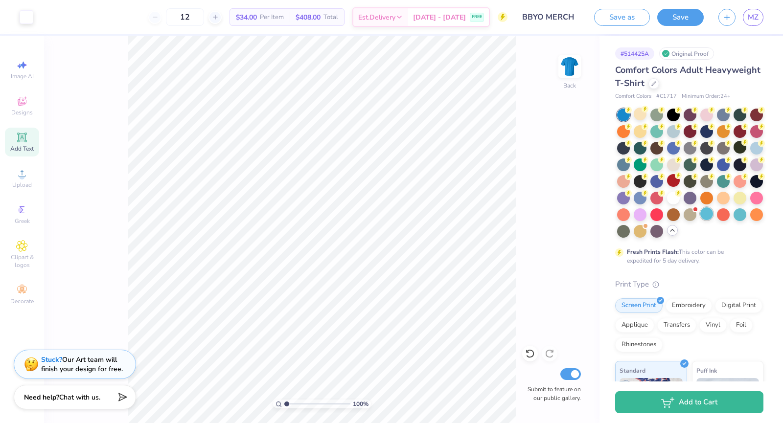
click at [700, 220] on div at bounding box center [706, 213] width 13 height 13
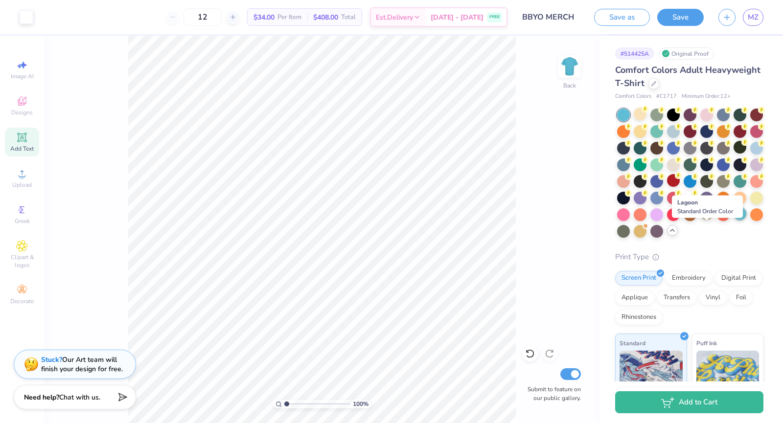
click at [733, 220] on div at bounding box center [739, 213] width 13 height 13
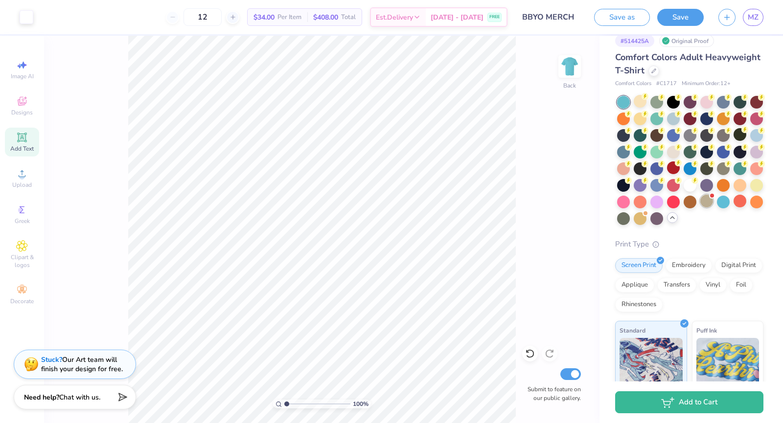
click at [700, 207] on div at bounding box center [706, 201] width 13 height 13
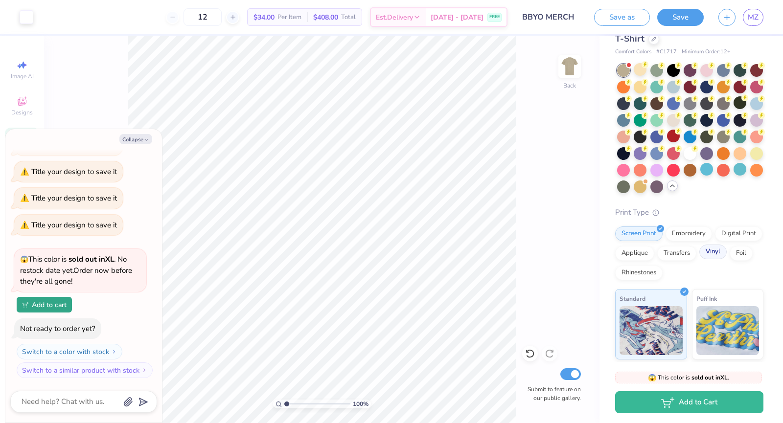
scroll to position [0, 0]
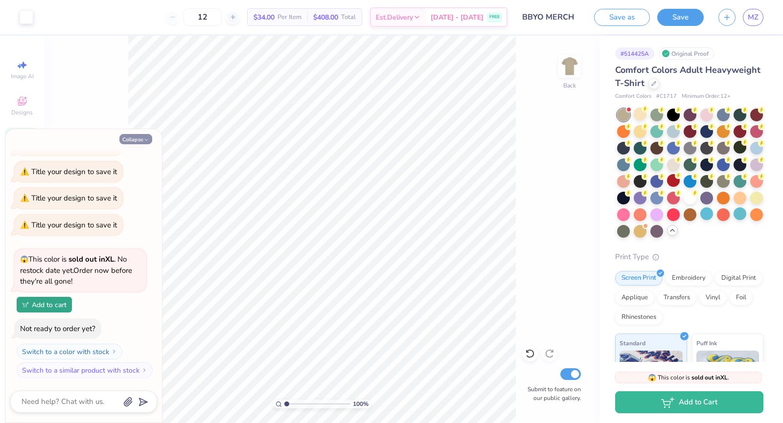
click at [136, 137] on button "Collapse" at bounding box center [135, 139] width 33 height 10
type textarea "x"
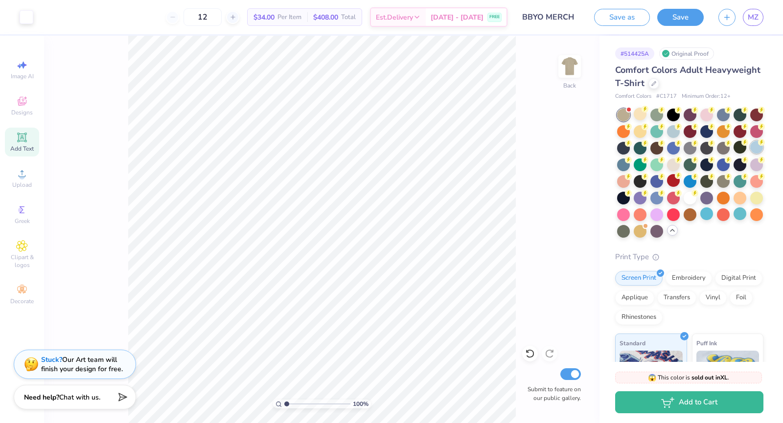
click at [750, 154] on div at bounding box center [756, 147] width 13 height 13
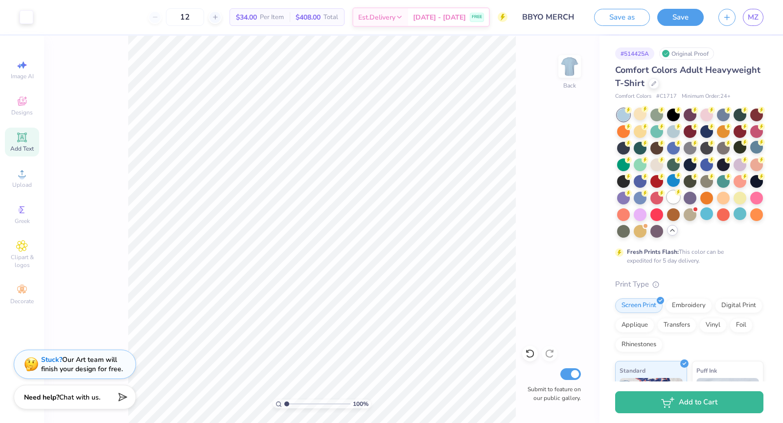
click at [667, 204] on div at bounding box center [673, 197] width 13 height 13
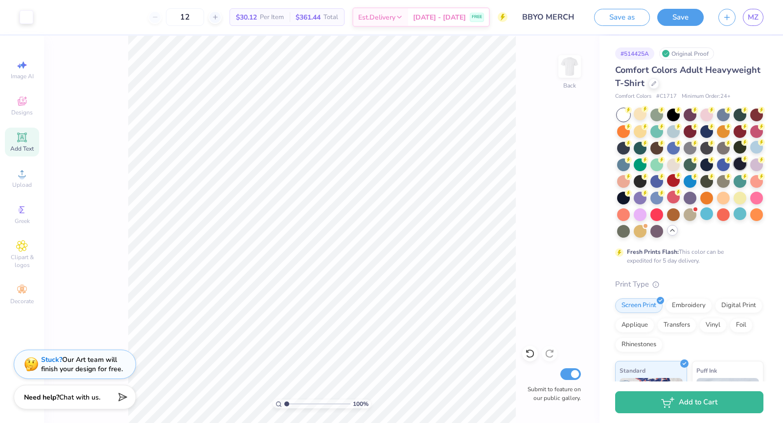
click at [733, 170] on div at bounding box center [739, 164] width 13 height 13
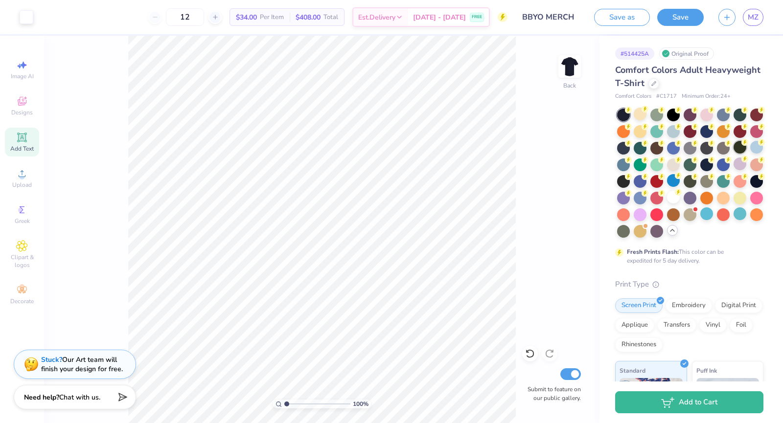
click at [750, 154] on div at bounding box center [756, 147] width 13 height 13
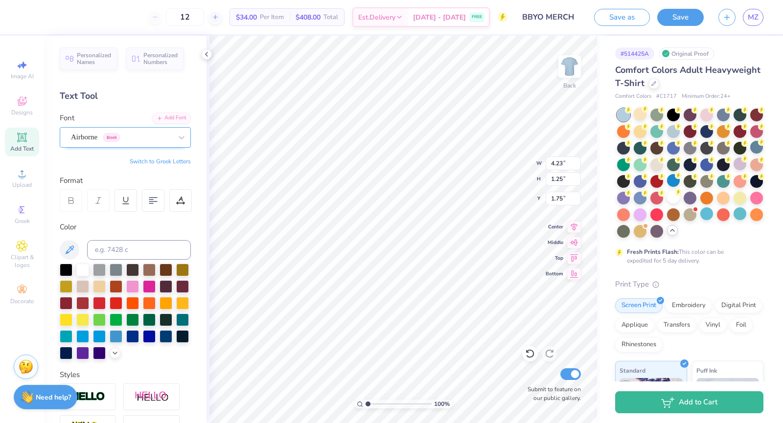
click at [162, 138] on div "Airborne Greek" at bounding box center [121, 137] width 103 height 15
type input "5.69"
type input "4.22"
type input "5.29"
type input "3.93"
